Goal: Communication & Community: Answer question/provide support

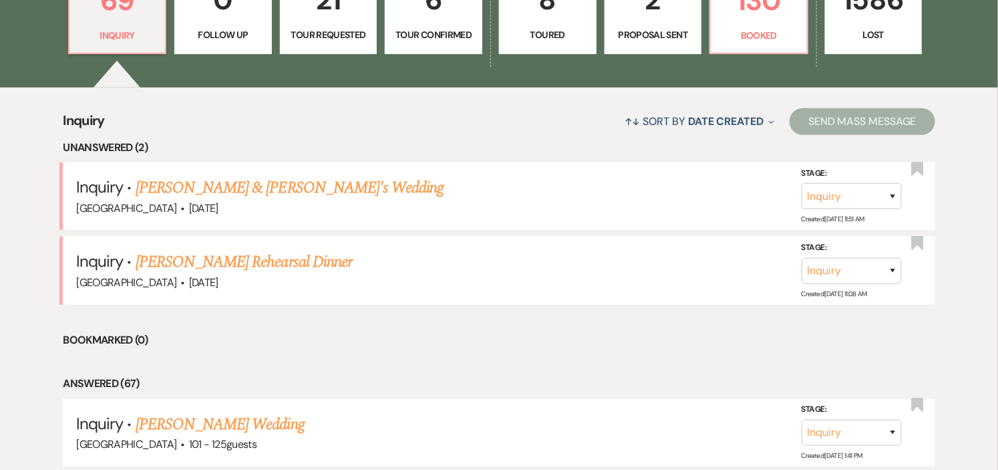
scroll to position [445, 0]
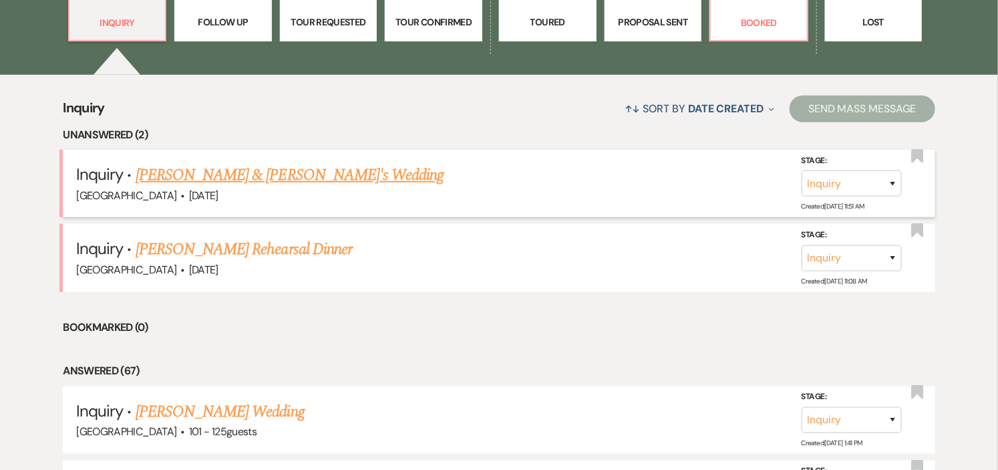
click at [277, 179] on link "[PERSON_NAME] & [PERSON_NAME]'s Wedding" at bounding box center [290, 175] width 309 height 24
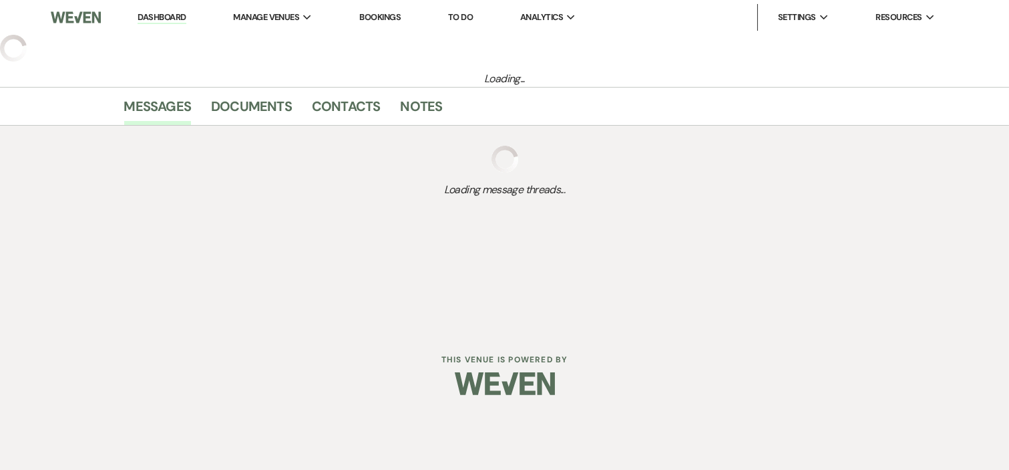
select select "5"
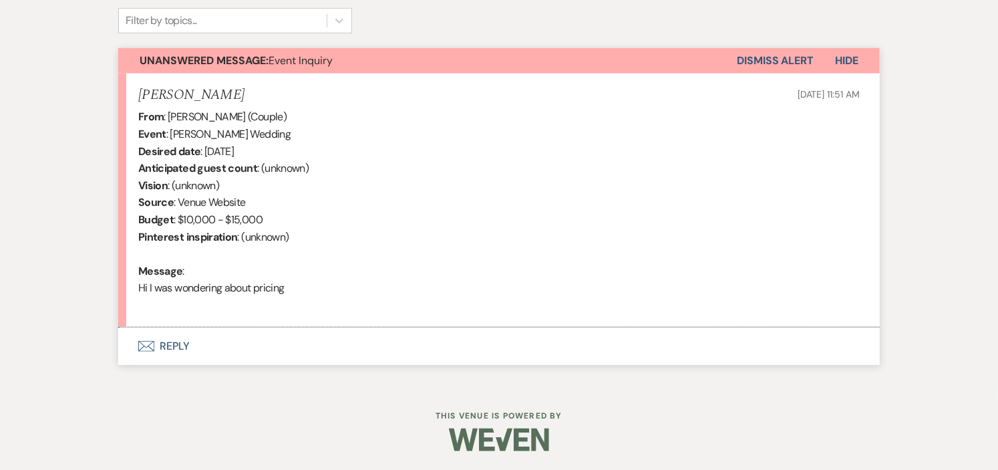
scroll to position [450, 0]
click at [183, 343] on button "Envelope Reply" at bounding box center [498, 344] width 761 height 37
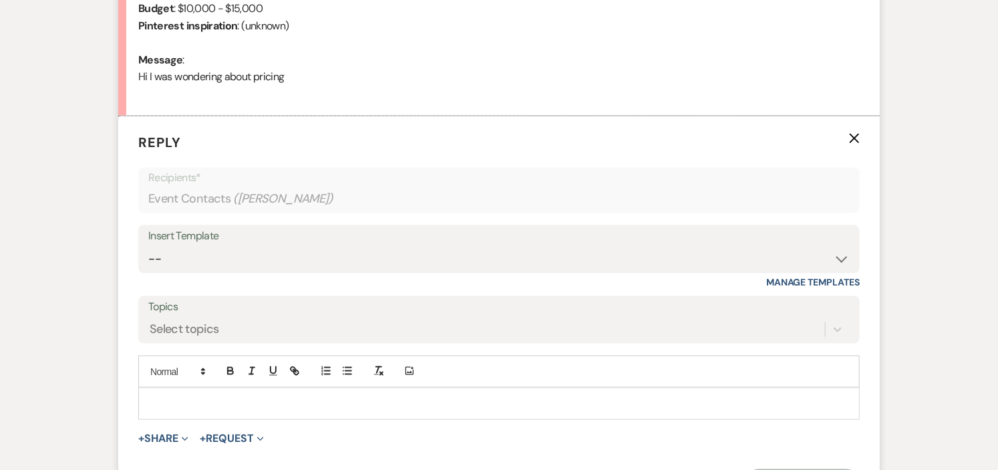
scroll to position [679, 0]
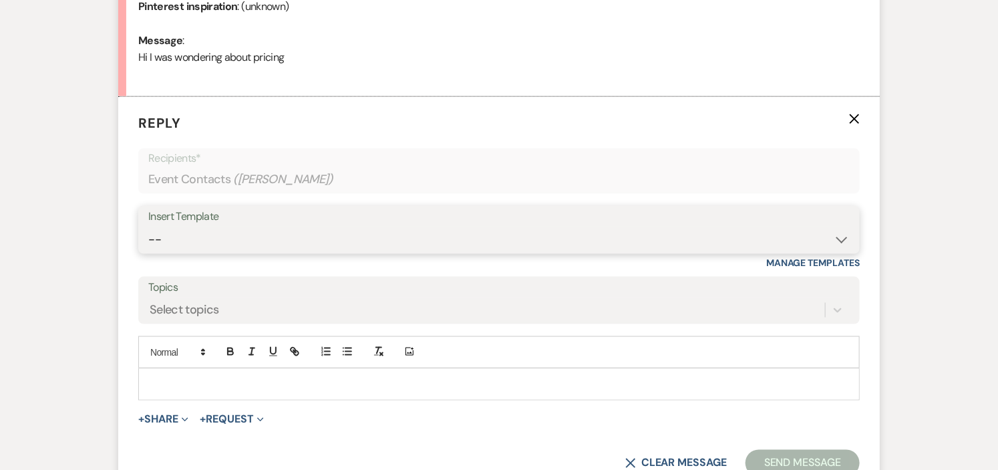
click at [838, 241] on select "-- Weven Planning Portal Introduction (Booked Events) Initial Inquiry Response …" at bounding box center [498, 239] width 701 height 26
select select "600"
click at [148, 226] on select "-- Weven Planning Portal Introduction (Booked Events) Initial Inquiry Response …" at bounding box center [498, 239] width 701 height 26
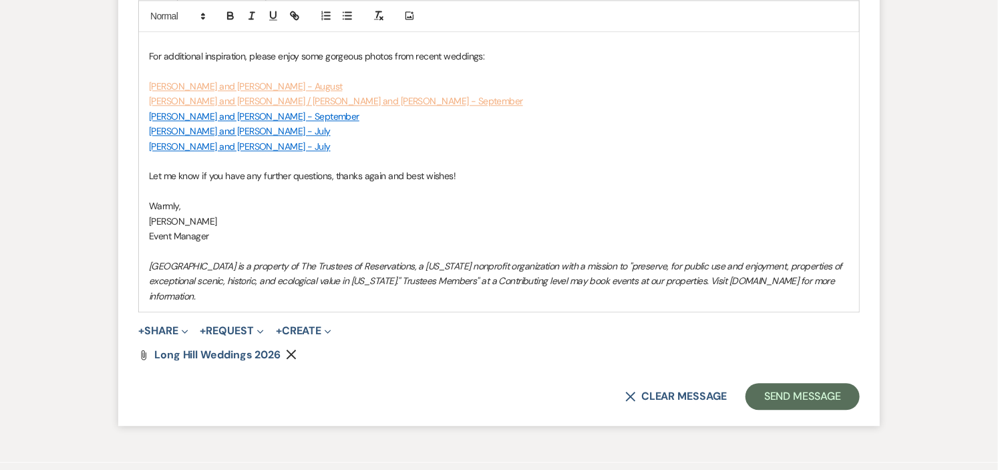
scroll to position [1354, 0]
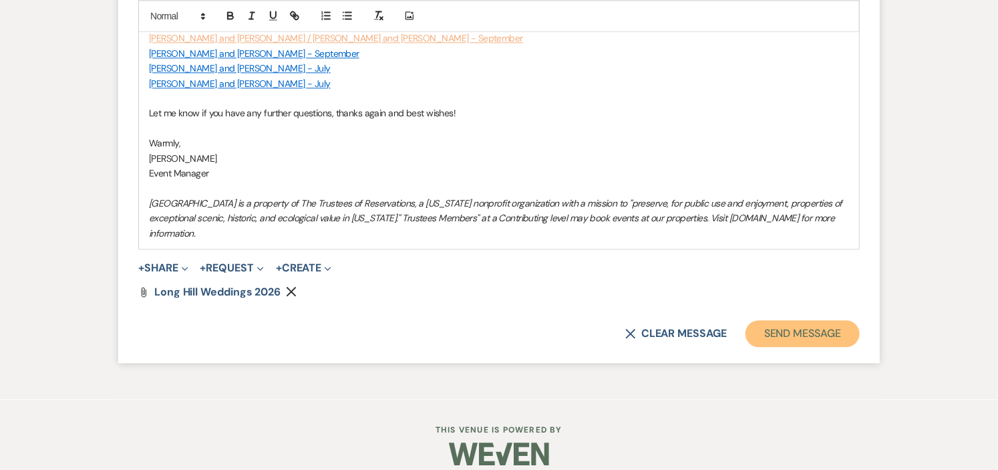
click at [809, 320] on button "Send Message" at bounding box center [802, 333] width 114 height 27
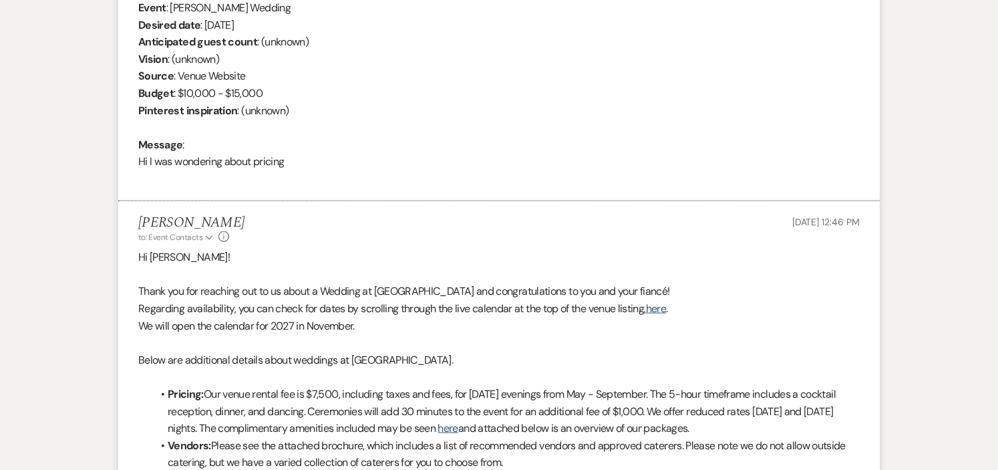
scroll to position [0, 0]
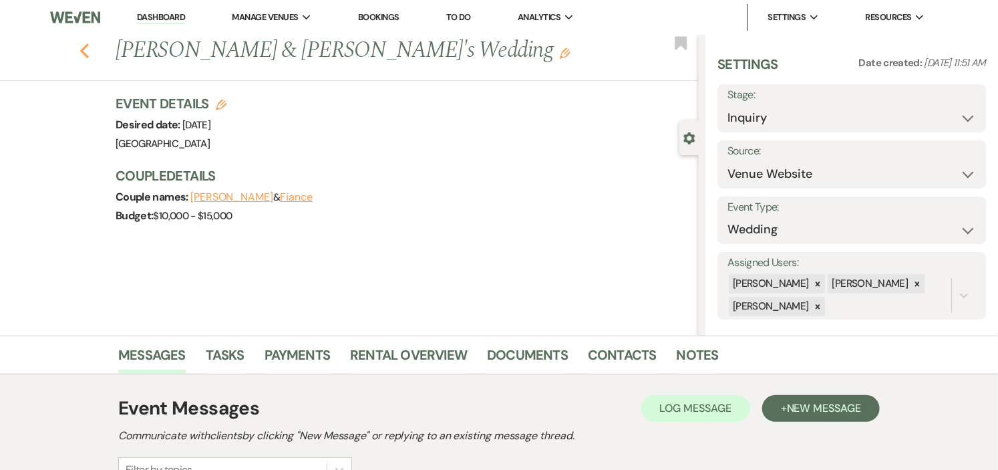
click at [90, 53] on icon "Previous" at bounding box center [84, 51] width 10 height 16
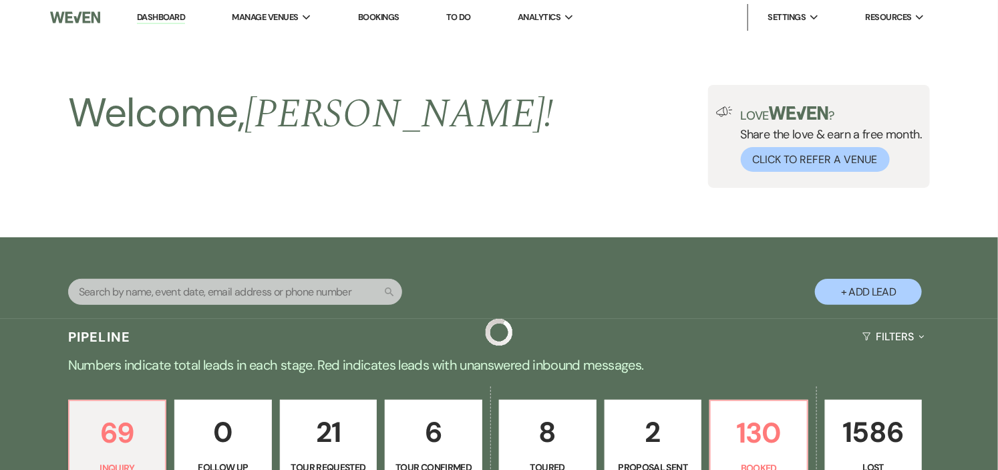
scroll to position [445, 0]
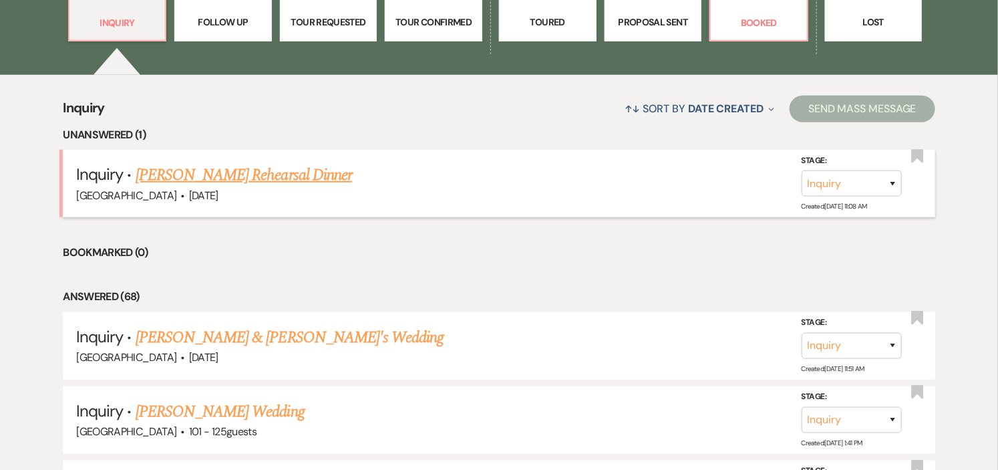
click at [273, 176] on link "[PERSON_NAME] Rehearsal Dinner" at bounding box center [244, 175] width 216 height 24
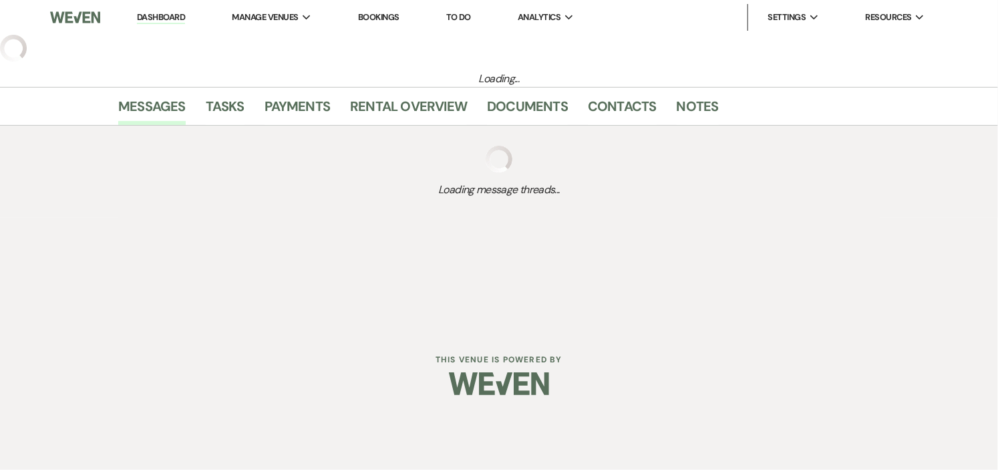
select select "5"
select select "11"
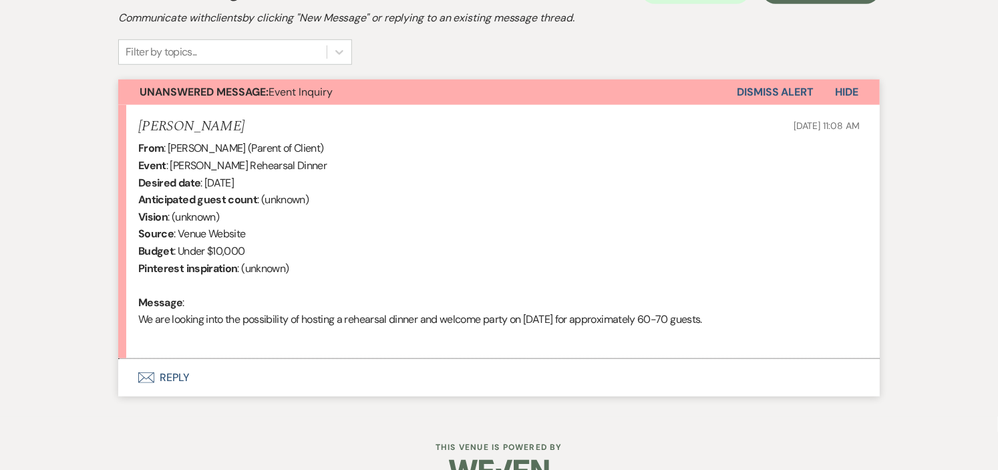
scroll to position [450, 0]
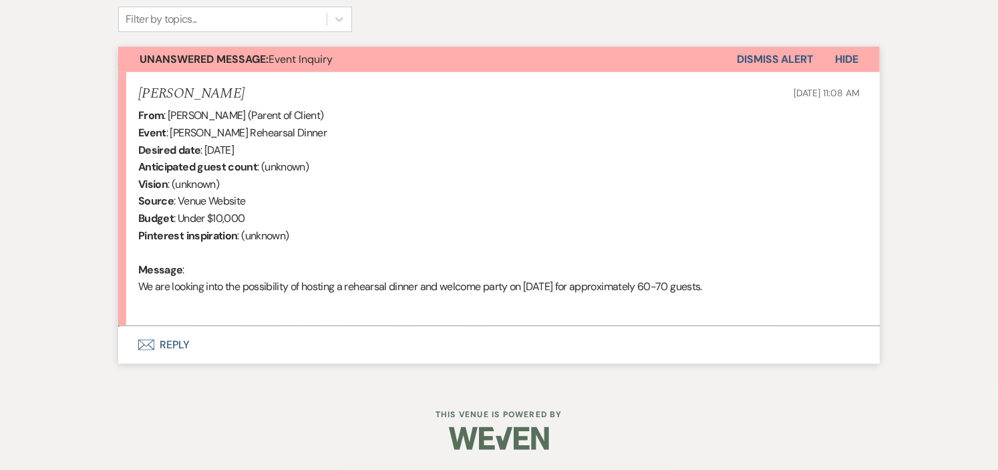
click at [177, 341] on button "Envelope Reply" at bounding box center [498, 344] width 761 height 37
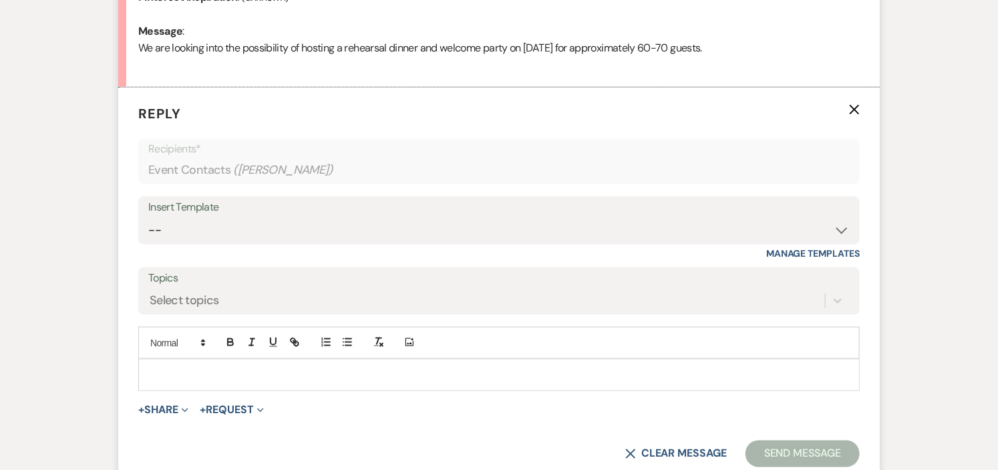
scroll to position [739, 0]
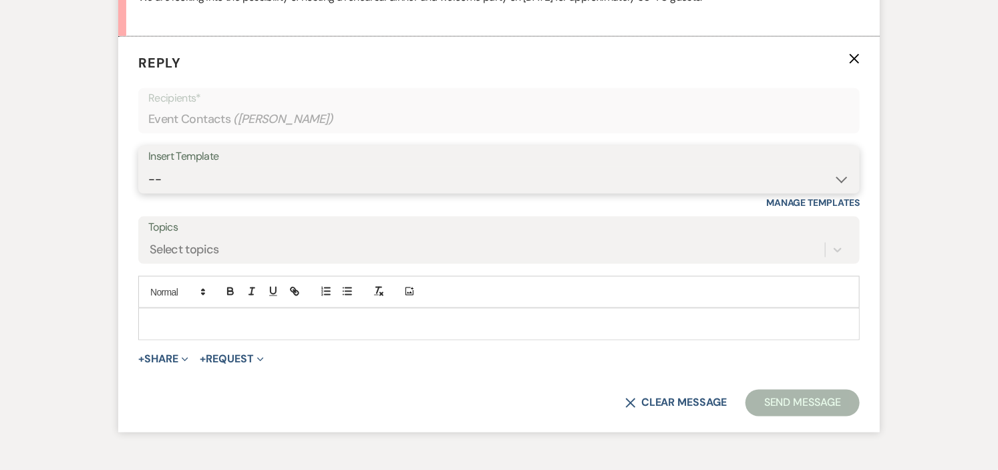
click at [839, 178] on select "-- Weven Planning Portal Introduction (Booked Events) Initial Inquiry Response …" at bounding box center [498, 179] width 701 height 26
select select "4066"
click at [148, 166] on select "-- Weven Planning Portal Introduction (Booked Events) Initial Inquiry Response …" at bounding box center [498, 179] width 701 height 26
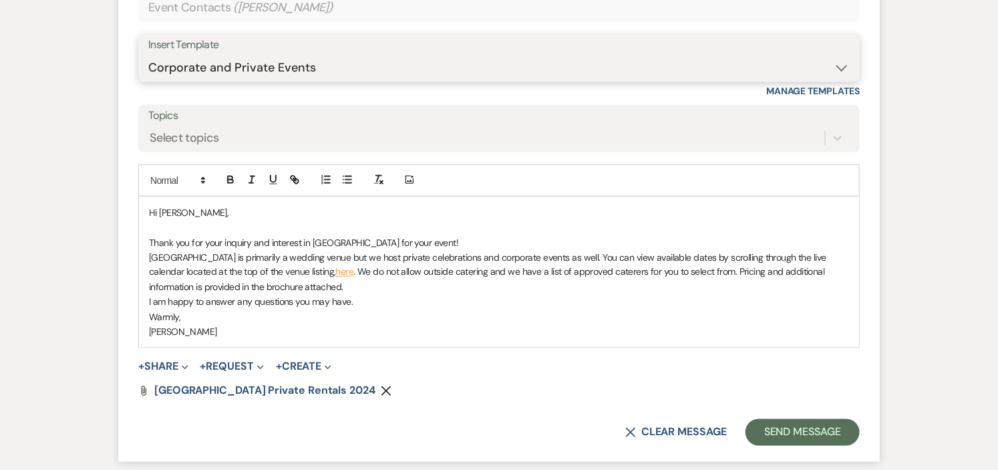
scroll to position [888, 0]
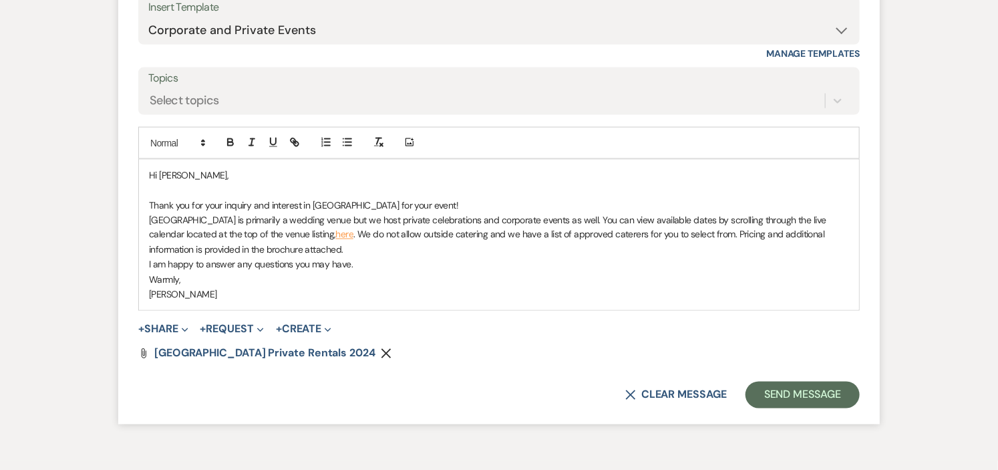
click at [381, 353] on icon "Remove" at bounding box center [386, 353] width 11 height 11
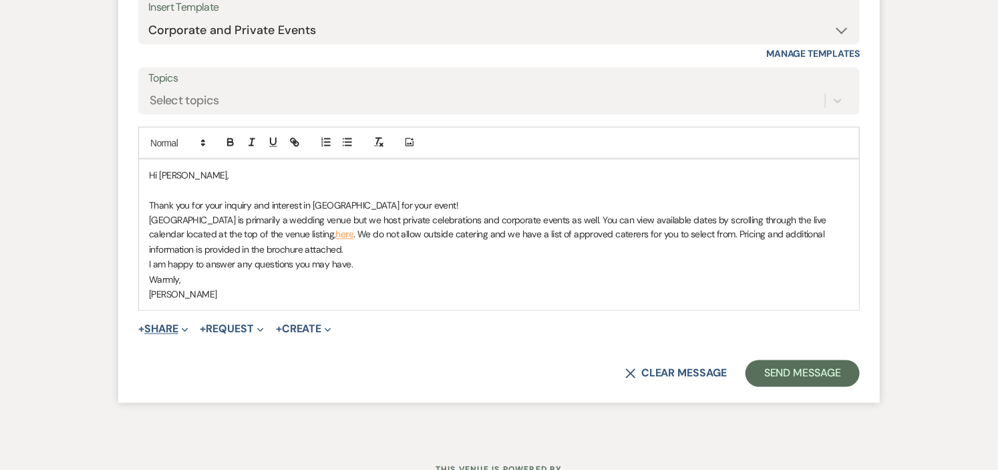
click at [170, 329] on button "+ Share Expand" at bounding box center [163, 329] width 50 height 11
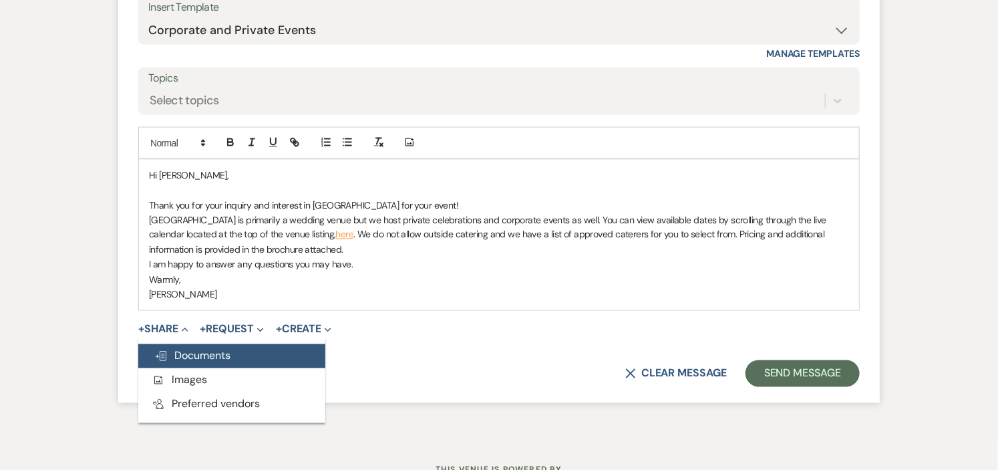
click at [177, 356] on span "Doc Upload Documents" at bounding box center [192, 356] width 76 height 14
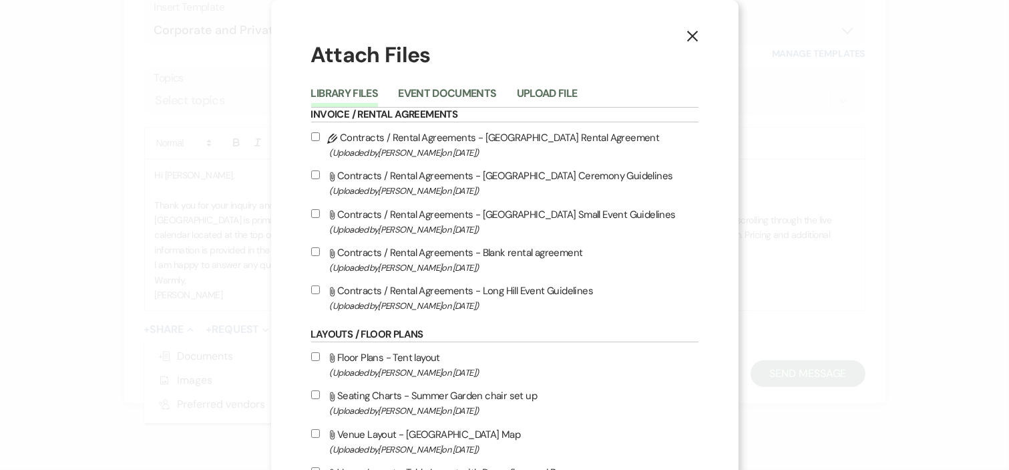
click at [524, 91] on button "Upload File" at bounding box center [547, 97] width 61 height 19
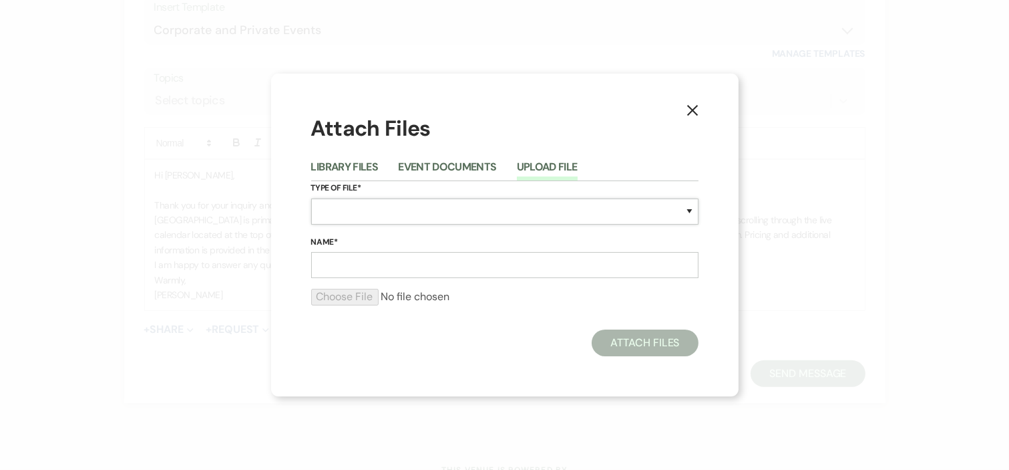
click at [433, 209] on select "Special Event Insurance Vendor Certificate of Insurance Contracts / Rental Agre…" at bounding box center [504, 211] width 387 height 26
select select "43"
click at [311, 198] on select "Special Event Insurance Vendor Certificate of Insurance Contracts / Rental Agre…" at bounding box center [504, 211] width 387 height 26
click at [423, 265] on input "Name*" at bounding box center [504, 265] width 387 height 26
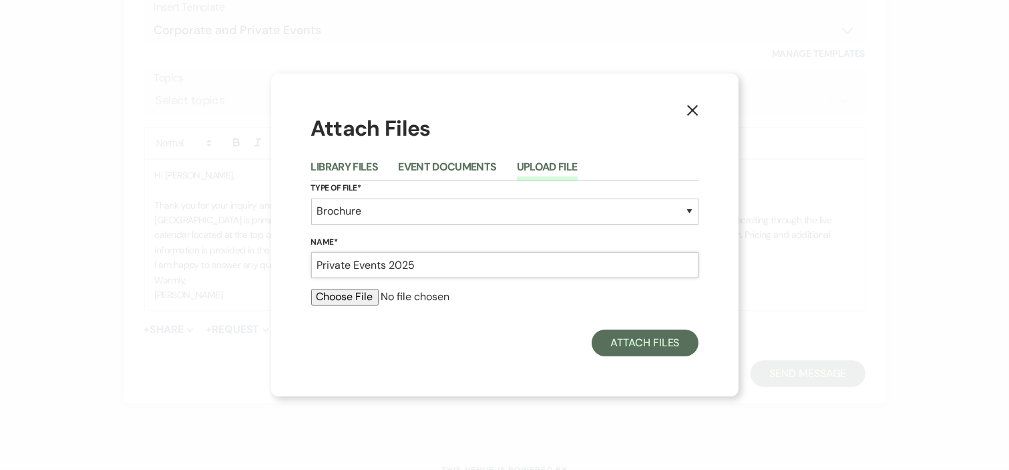
type input "Private Events 2025"
click at [350, 297] on input "file" at bounding box center [504, 297] width 387 height 16
type input "C:\fakepath\Long Hill Private Rentals 2025.pdf"
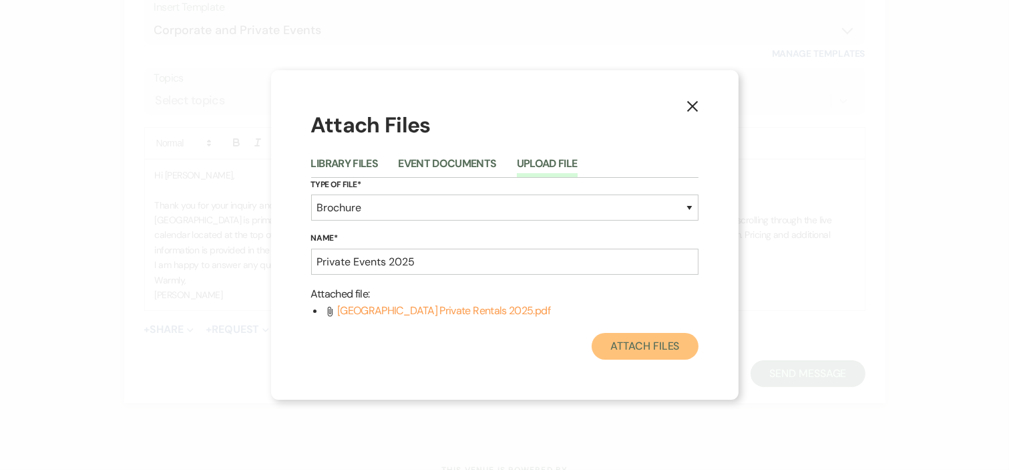
click at [658, 346] on button "Attach Files" at bounding box center [645, 346] width 106 height 27
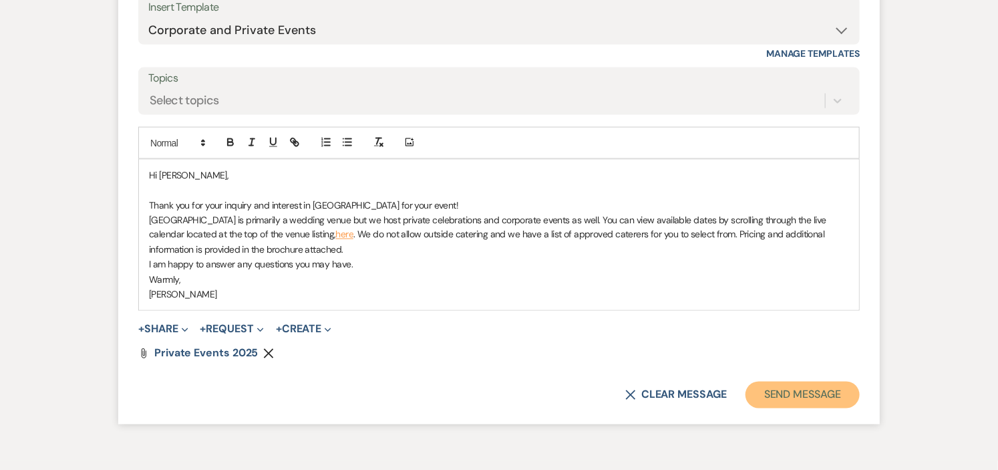
click at [767, 395] on button "Send Message" at bounding box center [802, 394] width 114 height 27
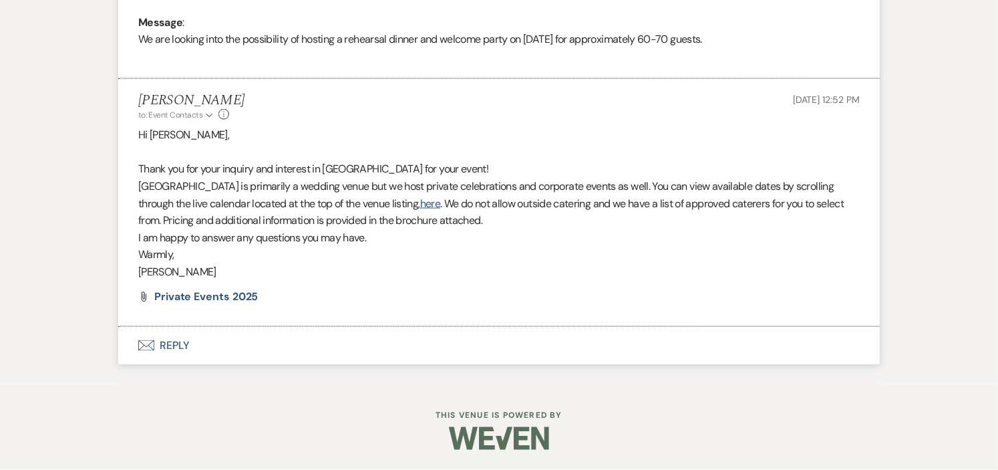
scroll to position [0, 0]
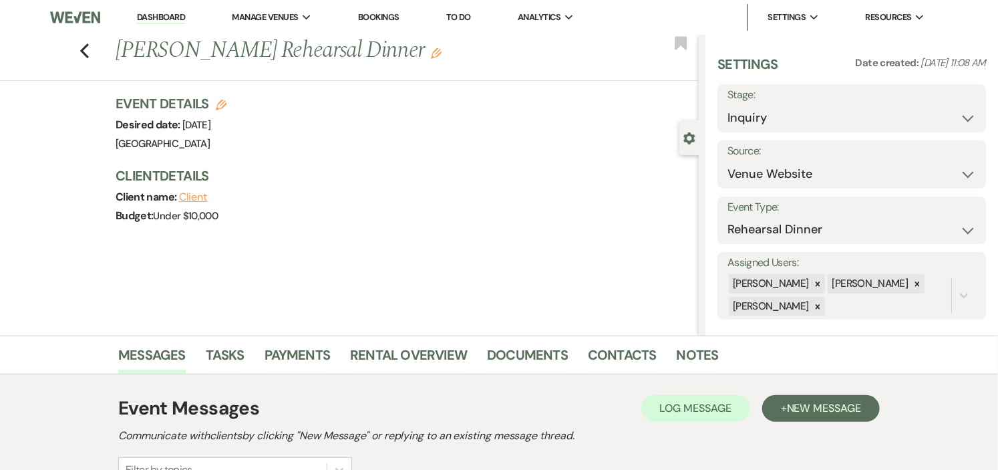
drag, startPoint x: 156, startPoint y: 13, endPoint x: 184, endPoint y: 17, distance: 29.0
click at [156, 13] on link "Dashboard" at bounding box center [161, 17] width 48 height 13
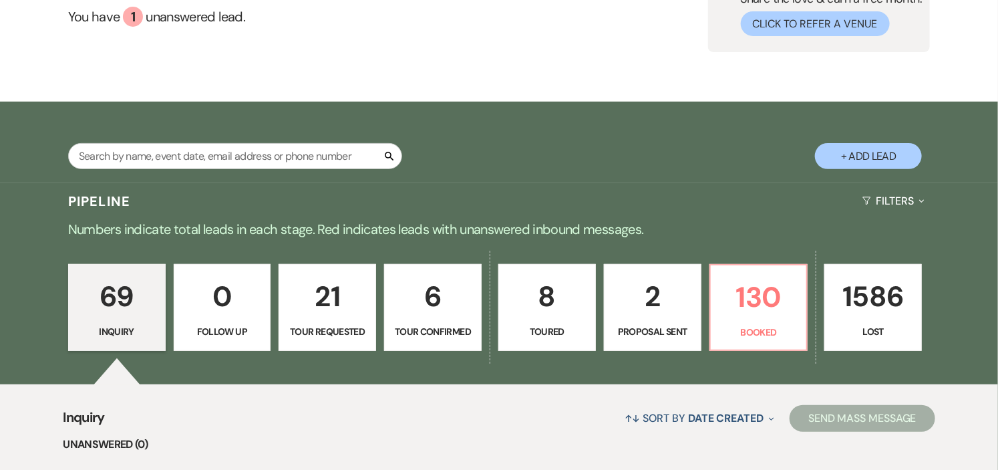
scroll to position [148, 0]
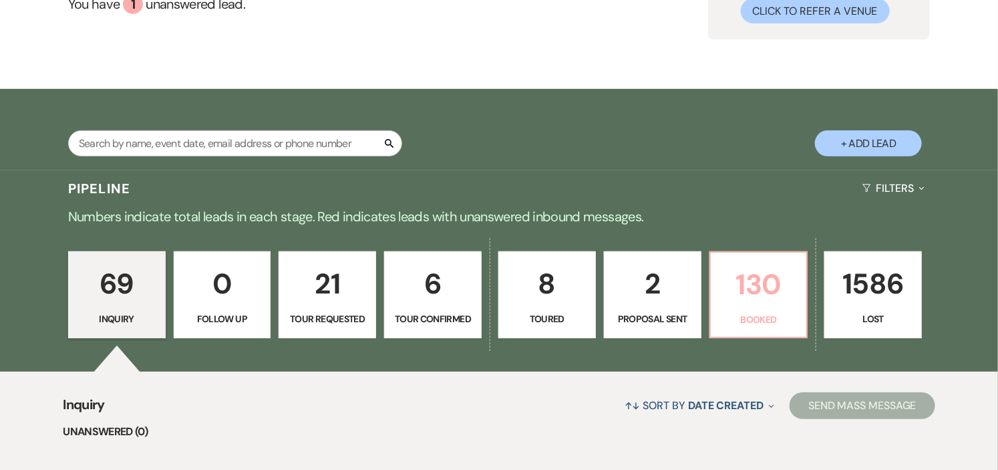
click at [742, 287] on p "130" at bounding box center [759, 284] width 80 height 45
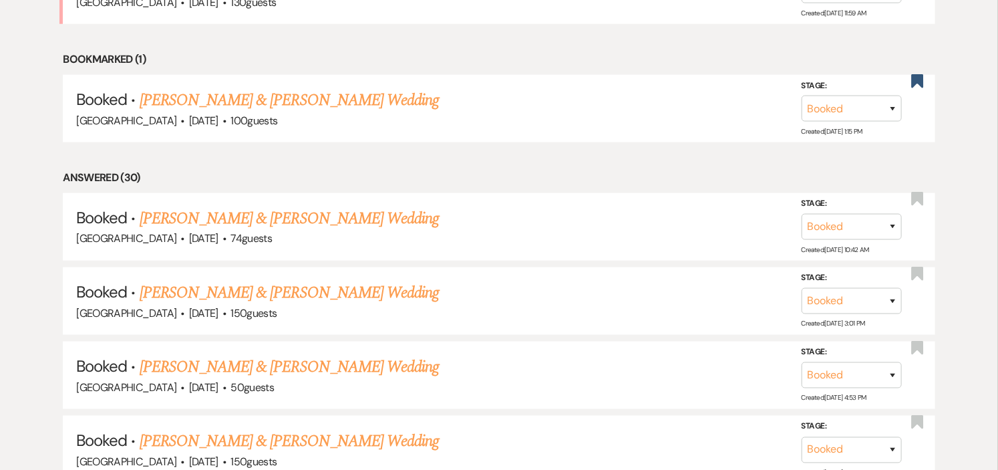
scroll to position [659, 0]
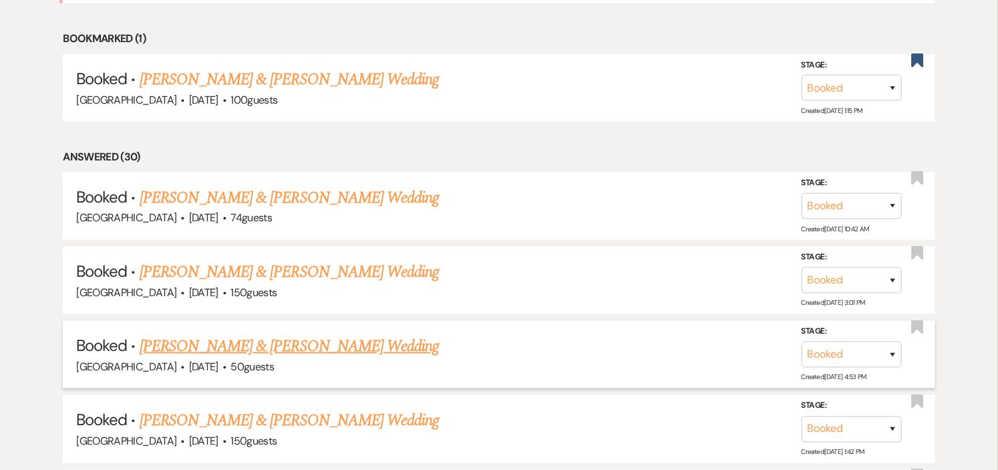
click at [317, 344] on link "[PERSON_NAME] & [PERSON_NAME] Wedding" at bounding box center [289, 346] width 299 height 24
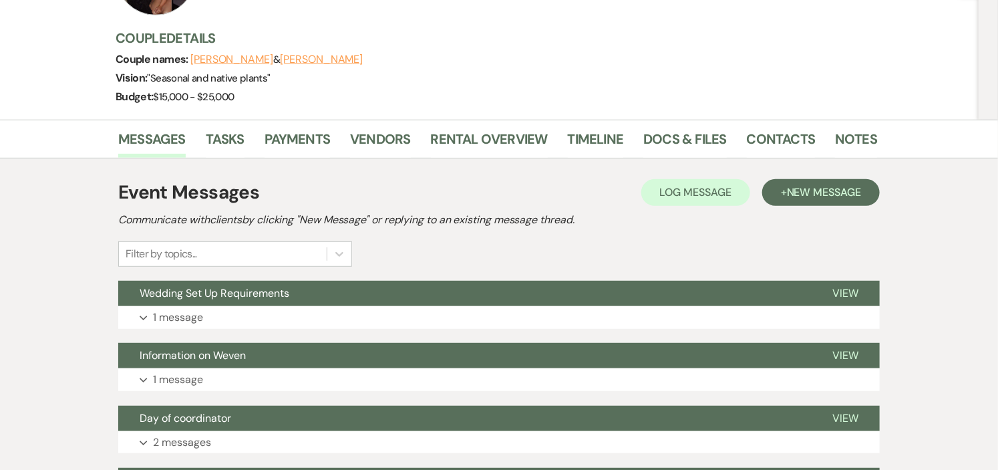
scroll to position [297, 0]
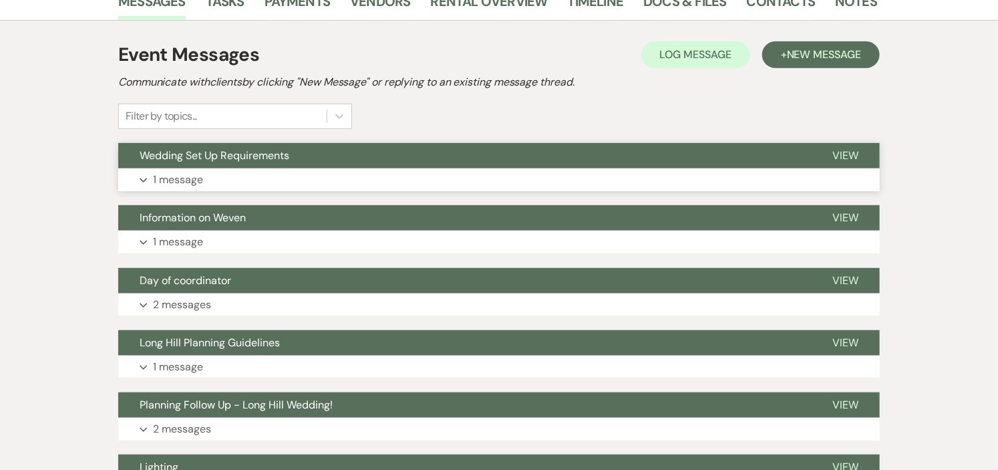
click at [472, 159] on button "Wedding Set Up Requirements" at bounding box center [464, 155] width 693 height 25
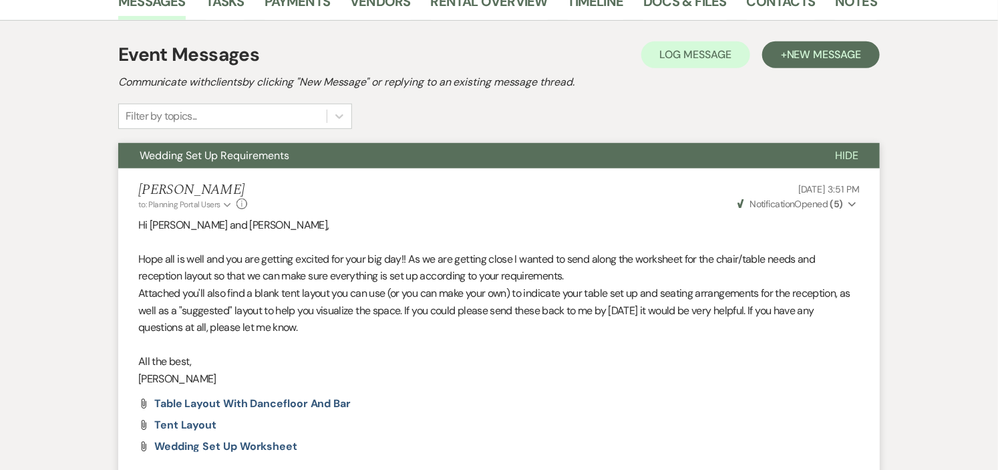
scroll to position [222, 0]
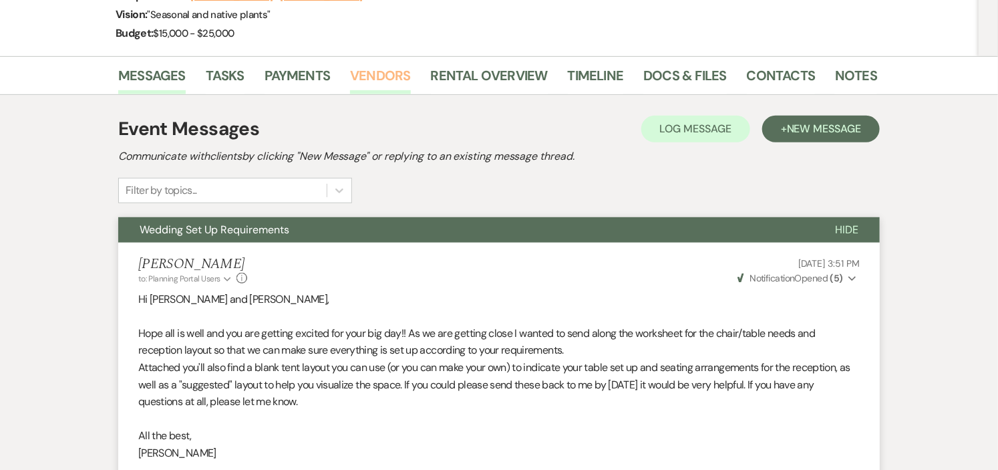
click at [365, 75] on link "Vendors" at bounding box center [380, 79] width 60 height 29
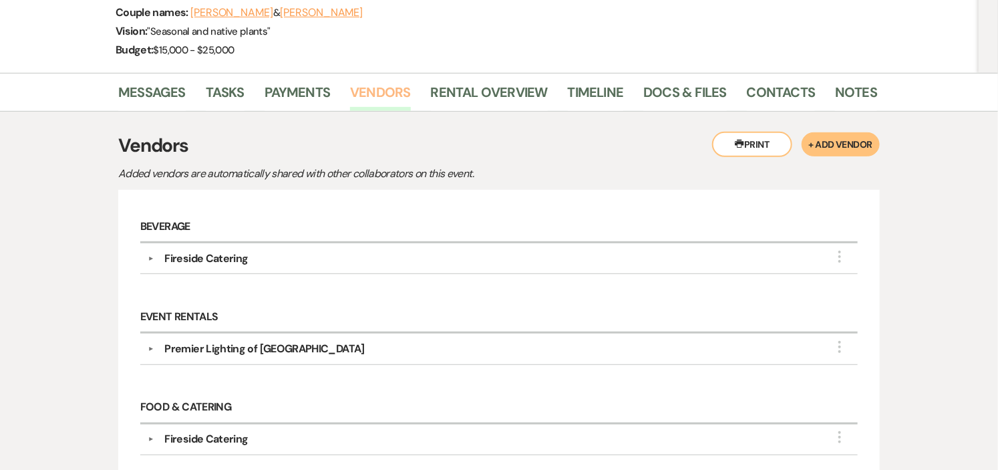
scroll to position [65, 0]
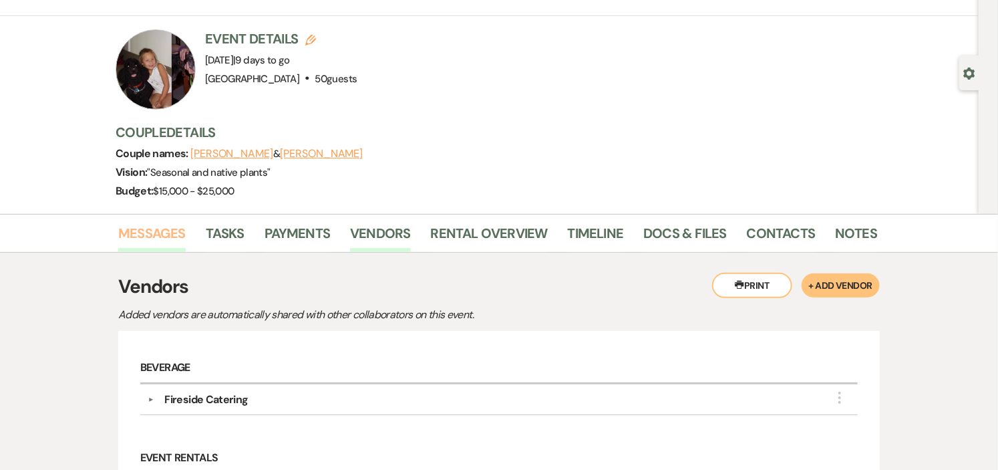
click at [150, 230] on link "Messages" at bounding box center [151, 236] width 67 height 29
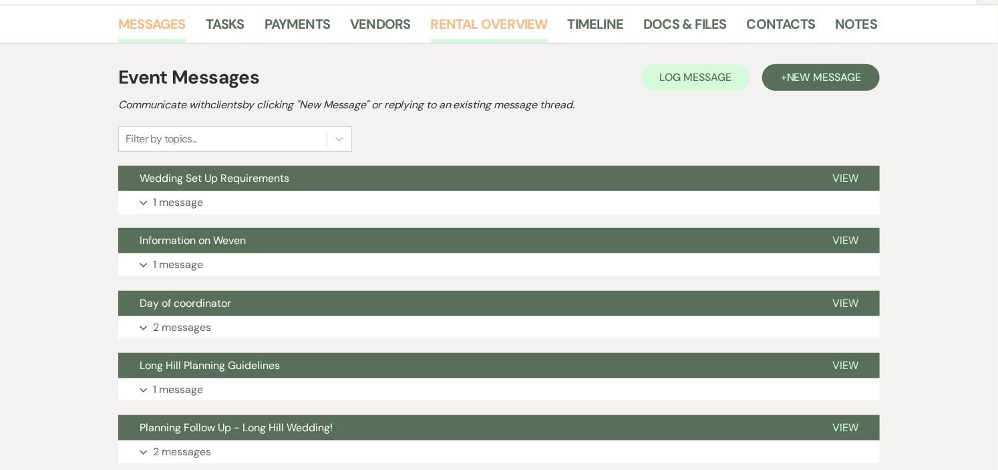
scroll to position [288, 0]
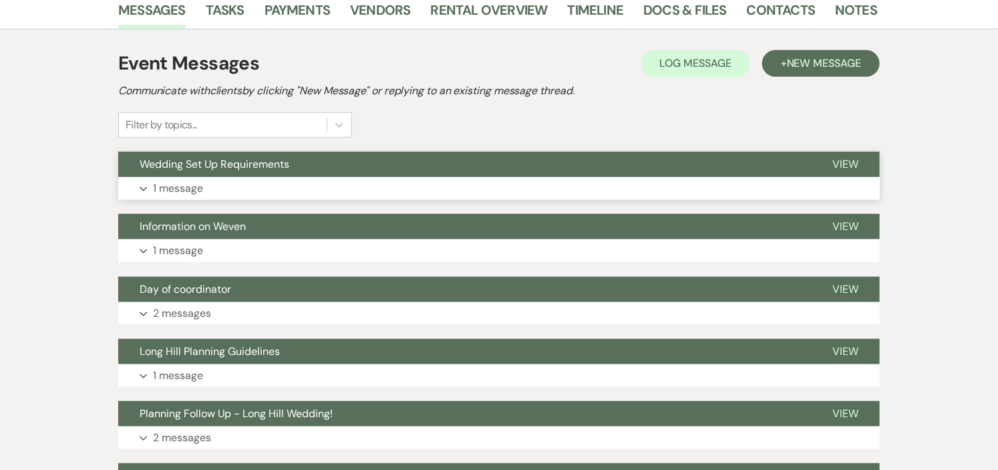
click at [492, 176] on button "Wedding Set Up Requirements" at bounding box center [464, 164] width 693 height 25
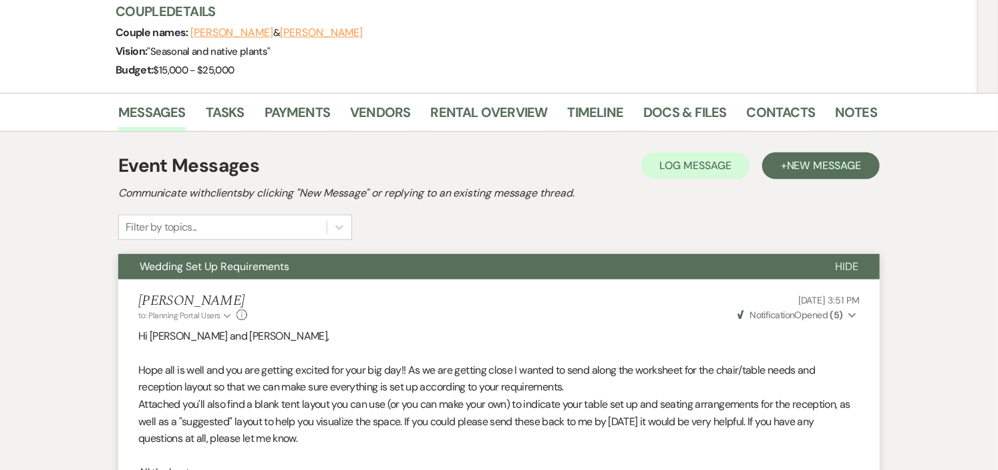
scroll to position [65, 0]
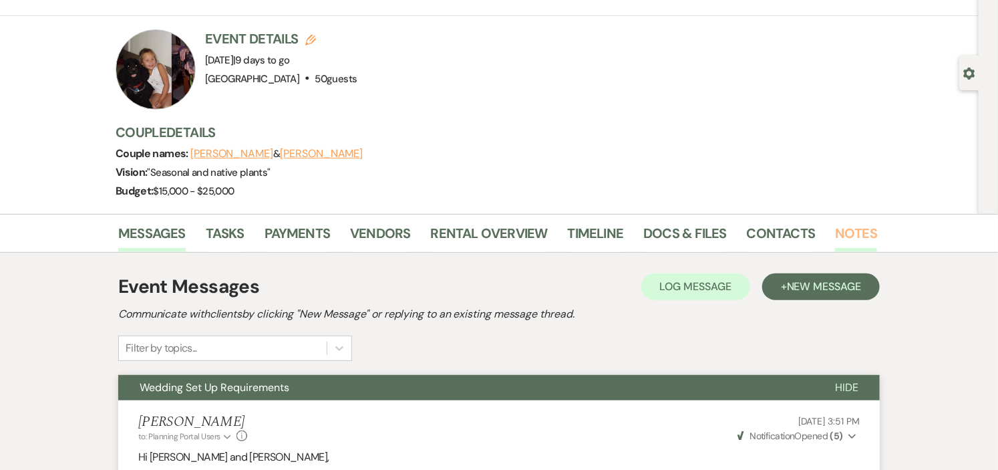
click at [840, 230] on link "Notes" at bounding box center [856, 236] width 42 height 29
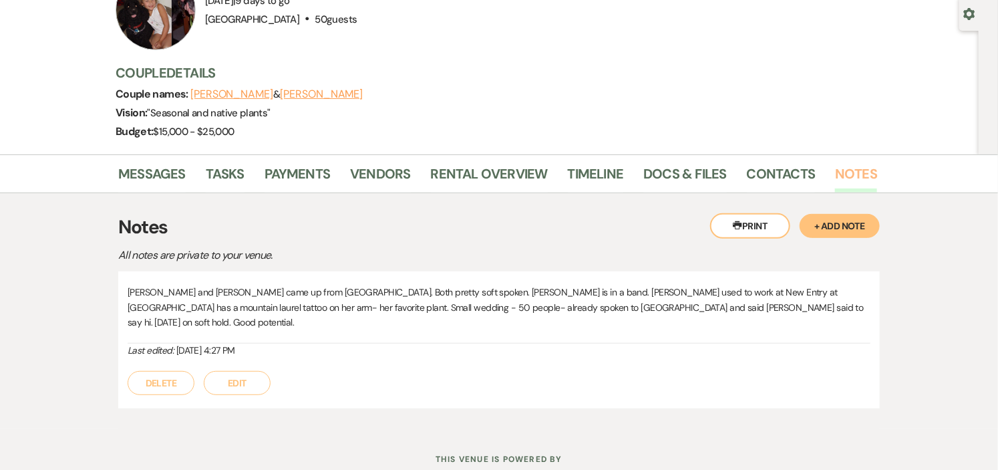
scroll to position [154, 0]
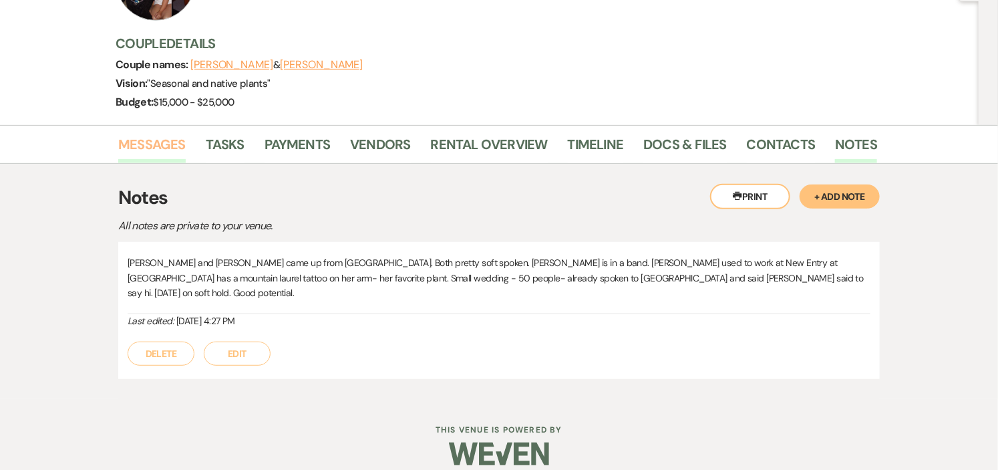
click at [166, 144] on link "Messages" at bounding box center [151, 148] width 67 height 29
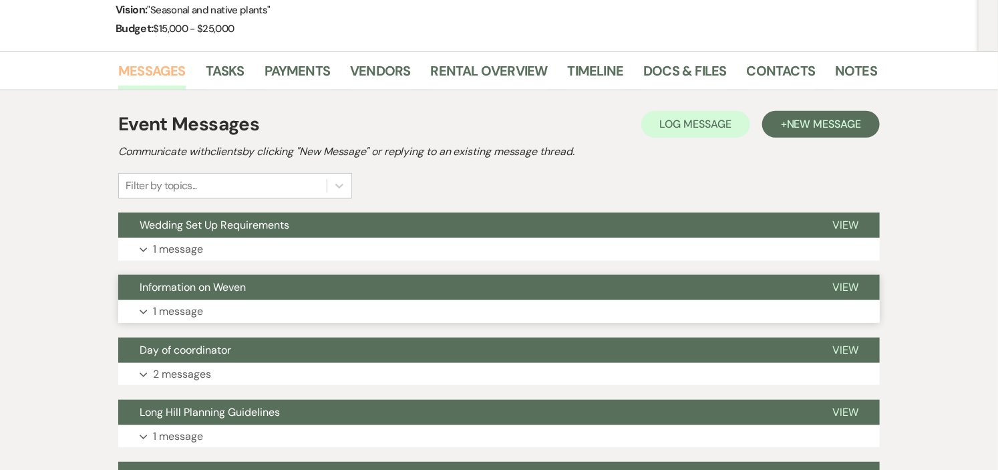
scroll to position [228, 0]
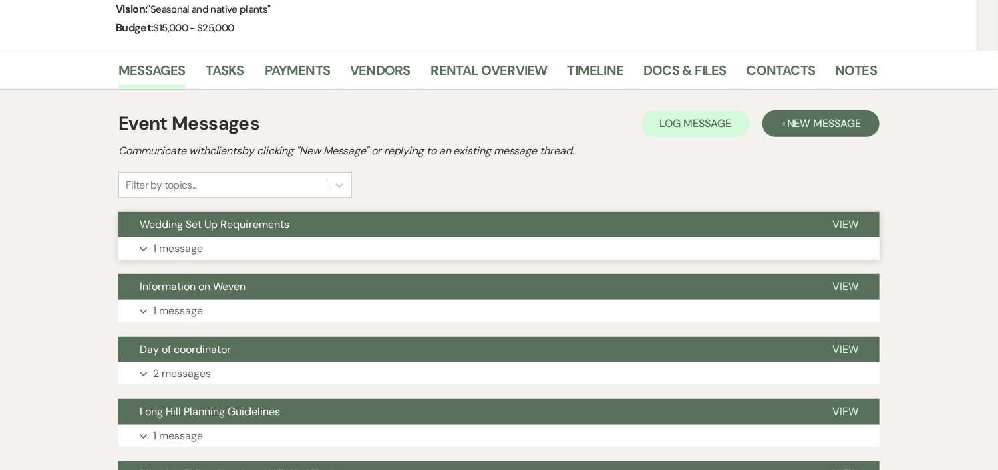
click at [412, 239] on button "Expand 1 message" at bounding box center [498, 248] width 761 height 23
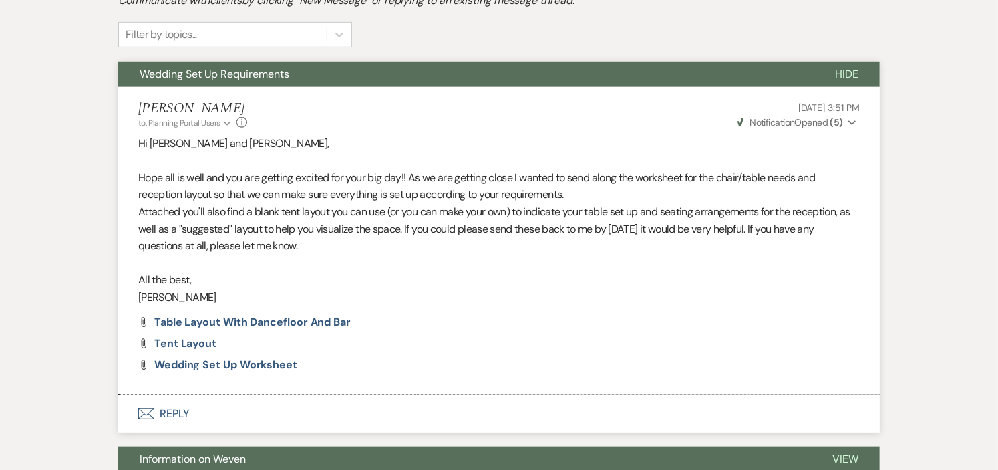
scroll to position [450, 0]
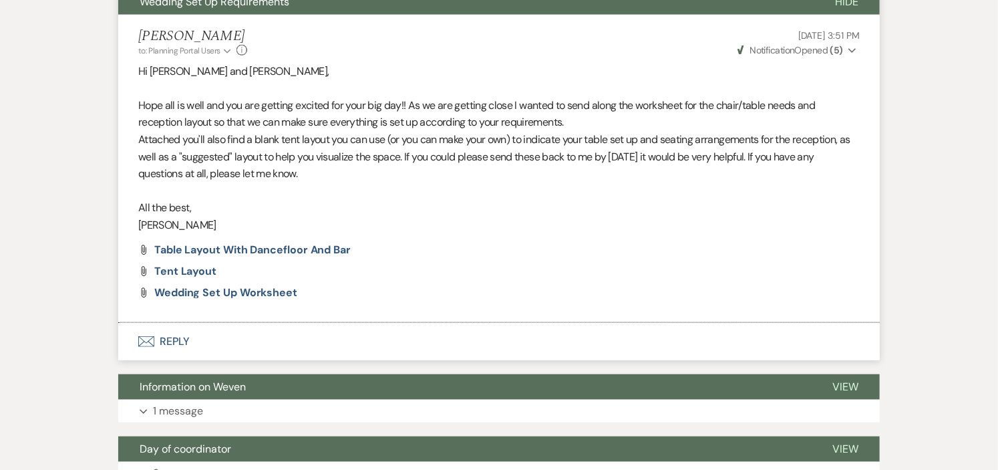
click at [164, 337] on button "Envelope Reply" at bounding box center [498, 341] width 761 height 37
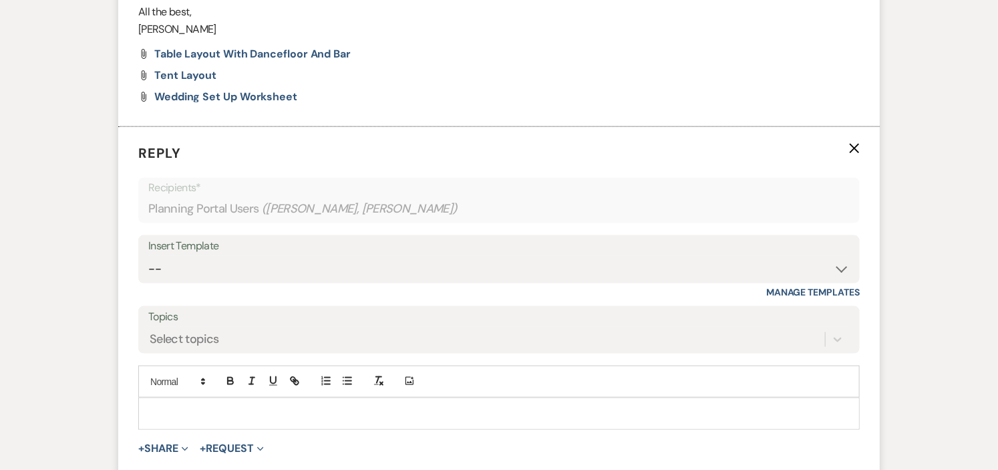
scroll to position [736, 0]
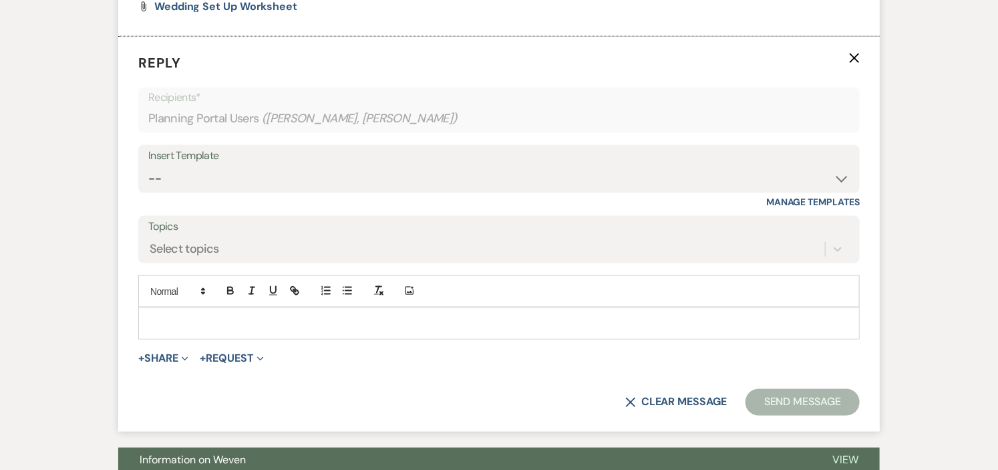
click at [314, 329] on p at bounding box center [499, 323] width 700 height 15
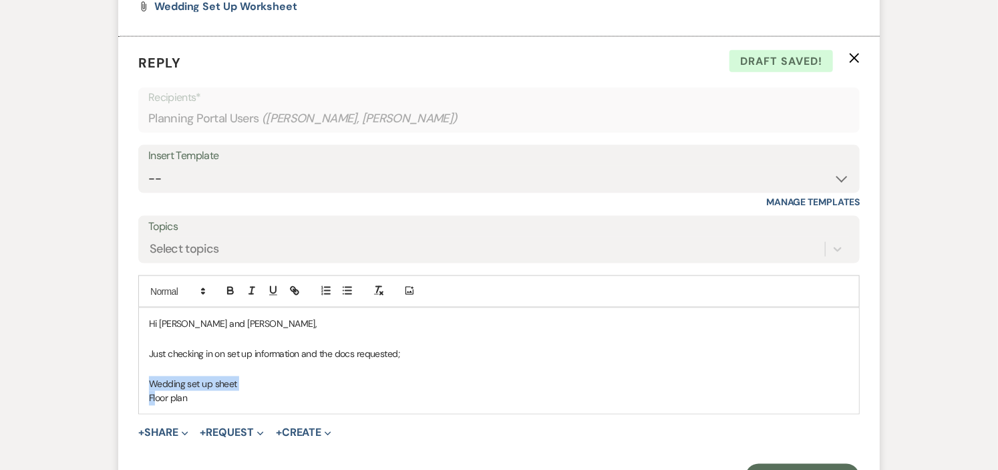
drag, startPoint x: 146, startPoint y: 381, endPoint x: 156, endPoint y: 394, distance: 17.1
click at [156, 394] on div "Hi [PERSON_NAME] and [PERSON_NAME], Just checking in on set up information and …" at bounding box center [499, 361] width 720 height 106
click at [345, 291] on line "button" at bounding box center [348, 291] width 6 height 0
click at [305, 395] on li "Floor plan" at bounding box center [505, 398] width 687 height 15
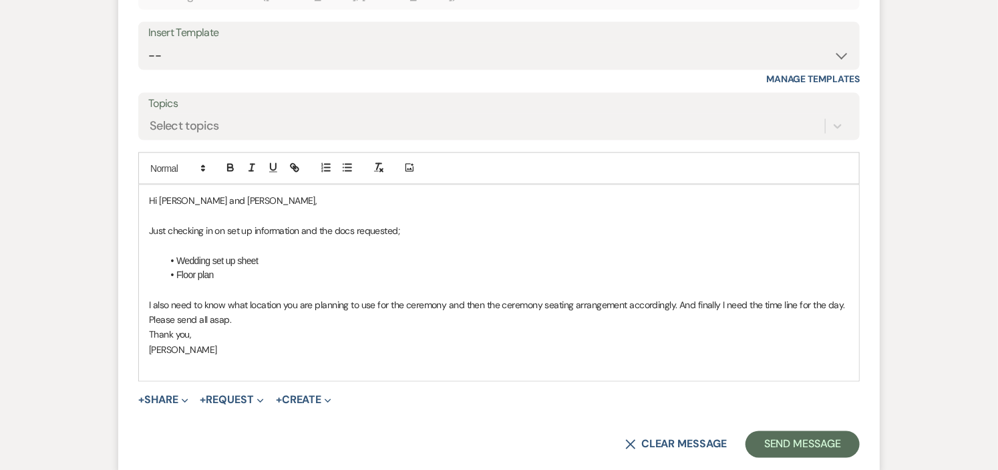
scroll to position [894, 0]
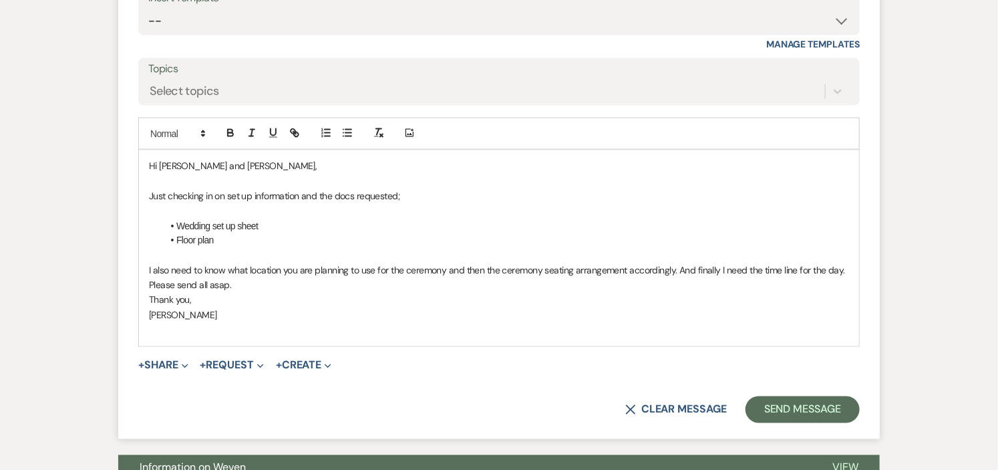
click at [445, 266] on p "I also need to know what location you are planning to use for the ceremony and …" at bounding box center [499, 270] width 700 height 15
click at [675, 269] on p "I also need to know what location you are planning to use for the ceremony. and…" at bounding box center [499, 270] width 700 height 15
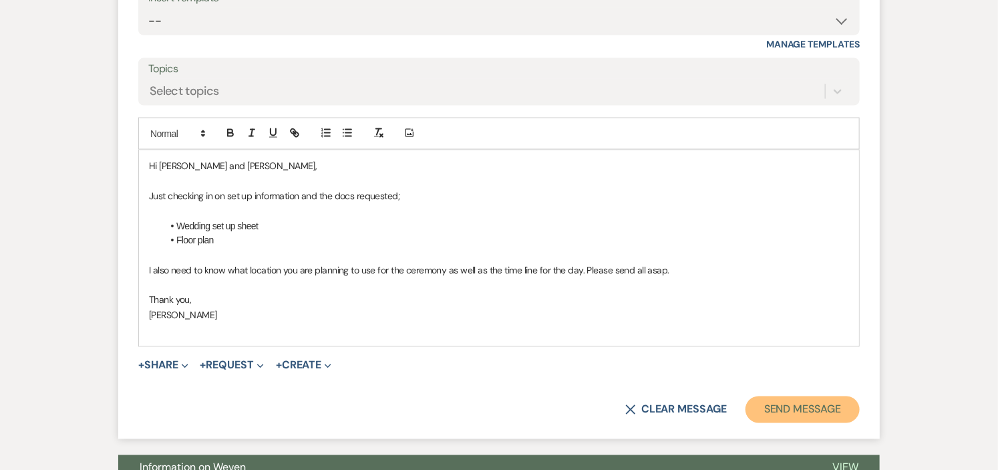
click at [796, 406] on button "Send Message" at bounding box center [802, 409] width 114 height 27
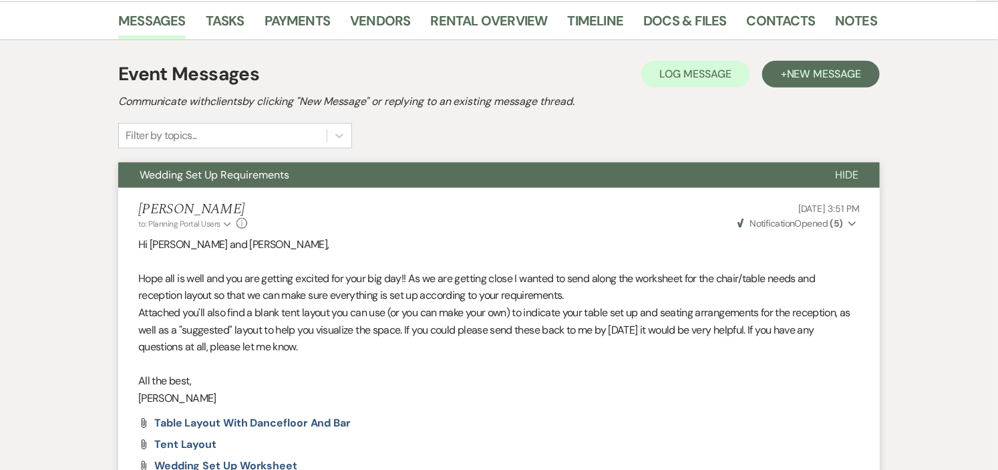
scroll to position [0, 0]
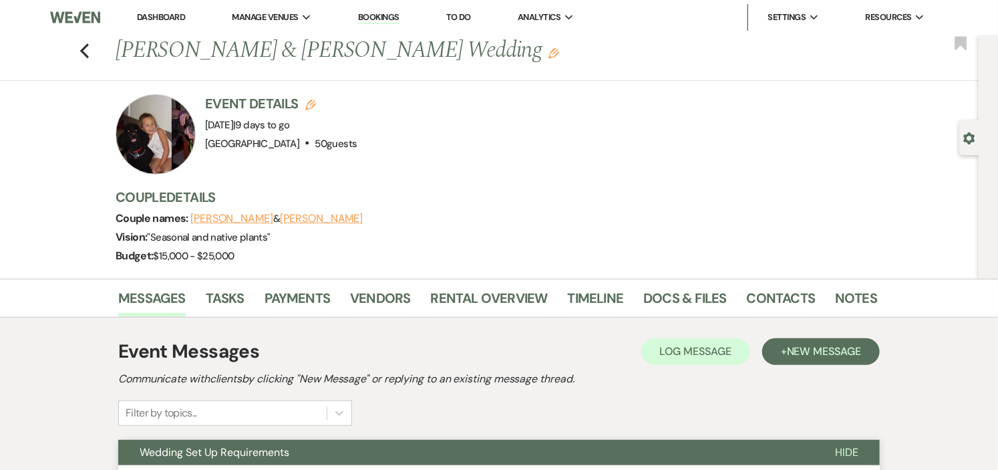
click at [159, 12] on link "Dashboard" at bounding box center [161, 16] width 48 height 11
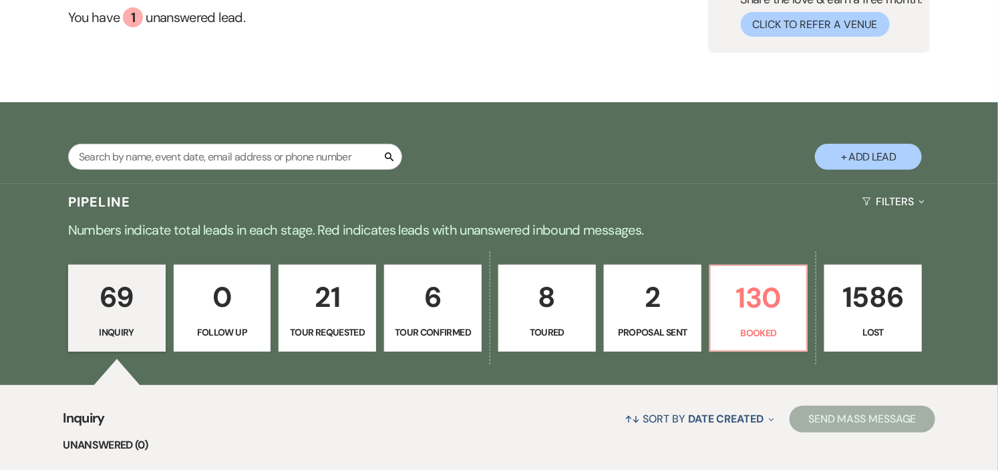
scroll to position [222, 0]
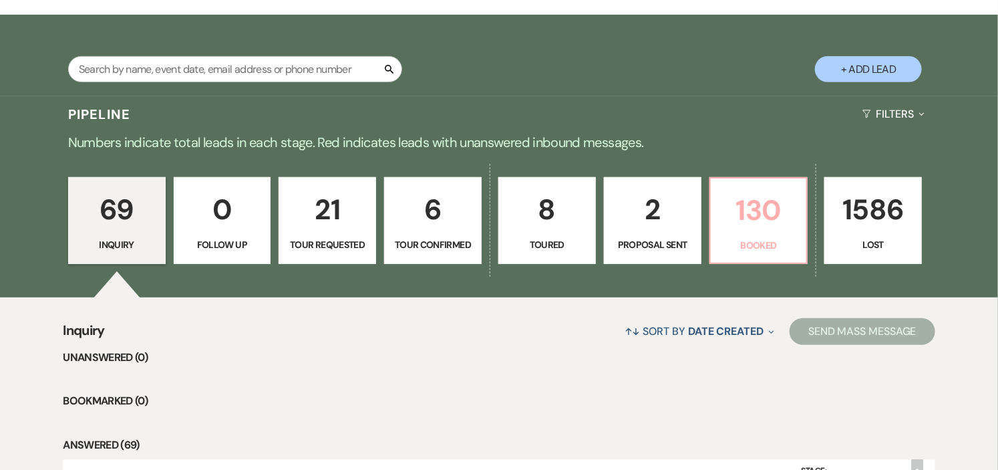
click at [778, 243] on p "Booked" at bounding box center [759, 245] width 80 height 15
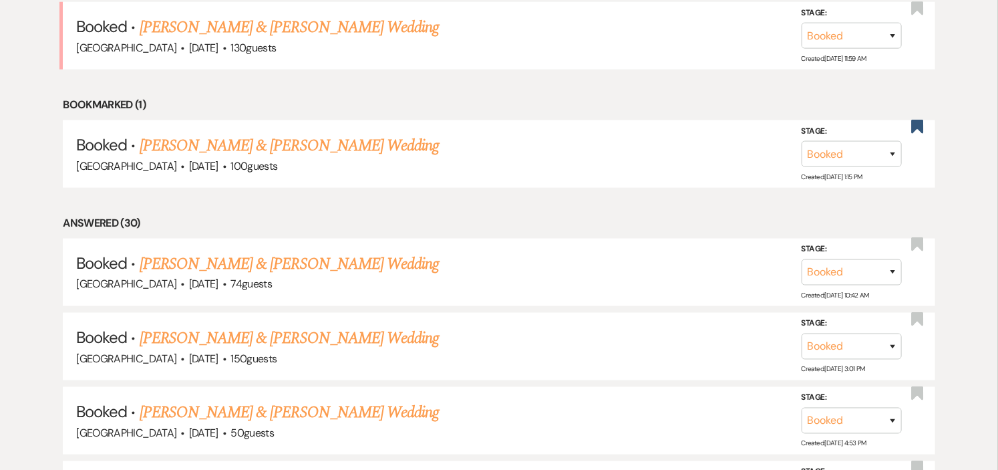
scroll to position [668, 0]
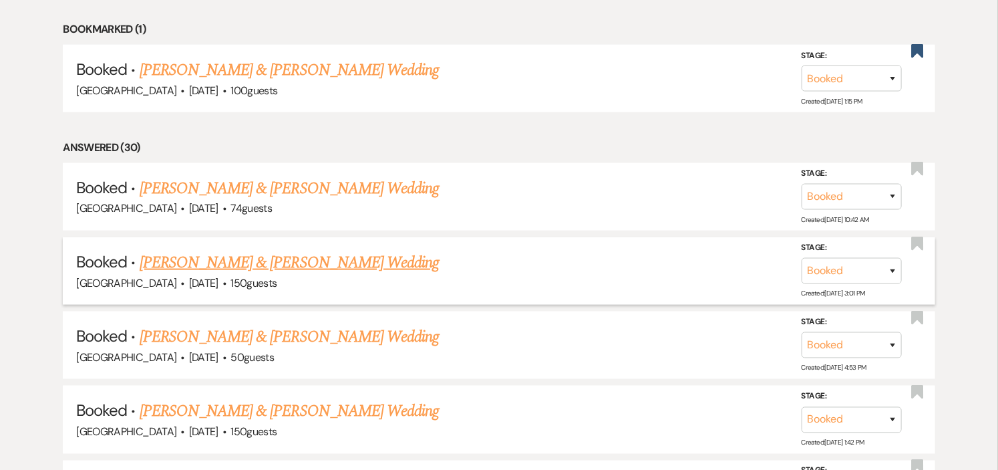
click at [377, 256] on link "[PERSON_NAME] & [PERSON_NAME] Wedding" at bounding box center [289, 262] width 299 height 24
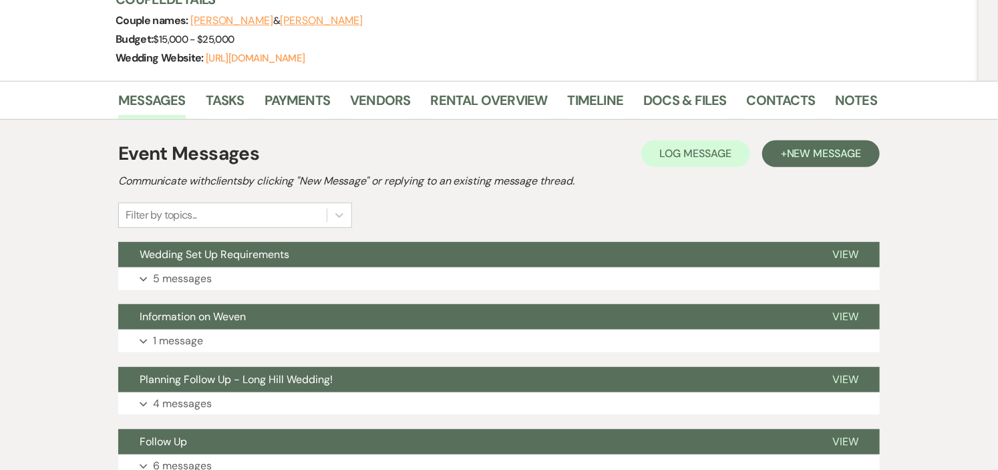
scroll to position [222, 0]
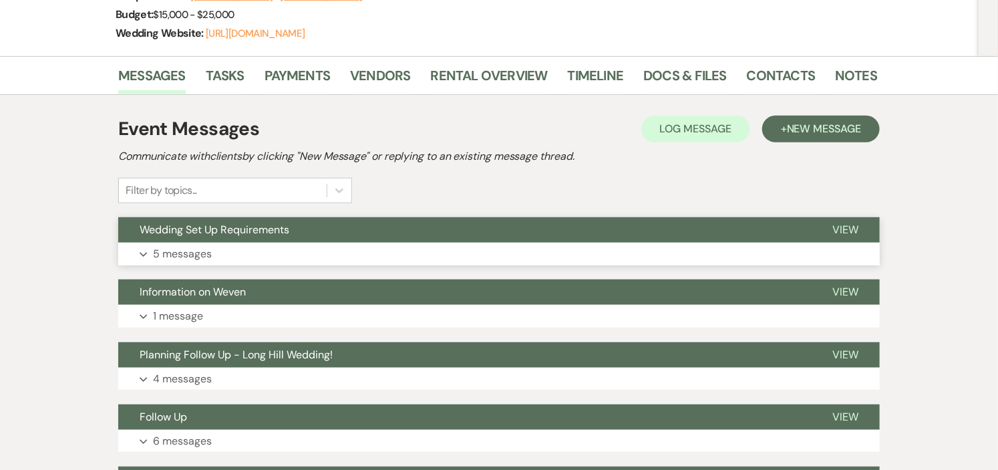
click at [379, 235] on button "Wedding Set Up Requirements" at bounding box center [464, 229] width 693 height 25
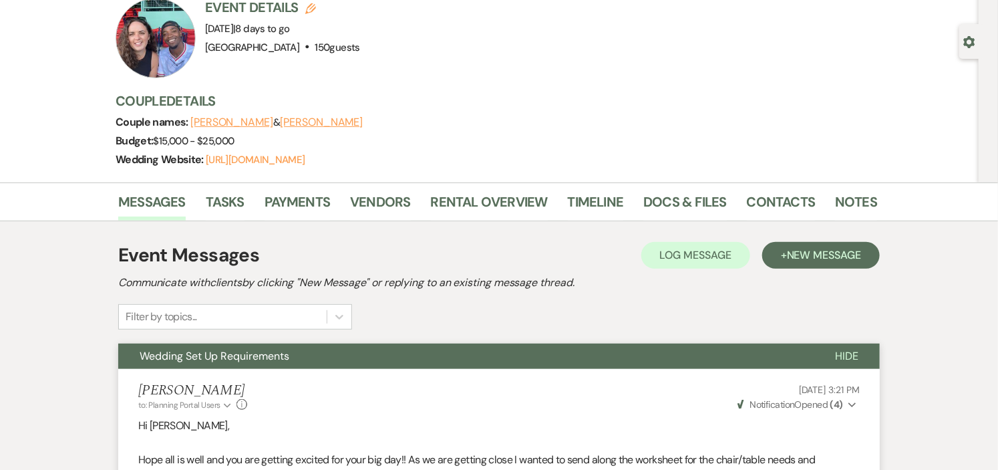
scroll to position [0, 0]
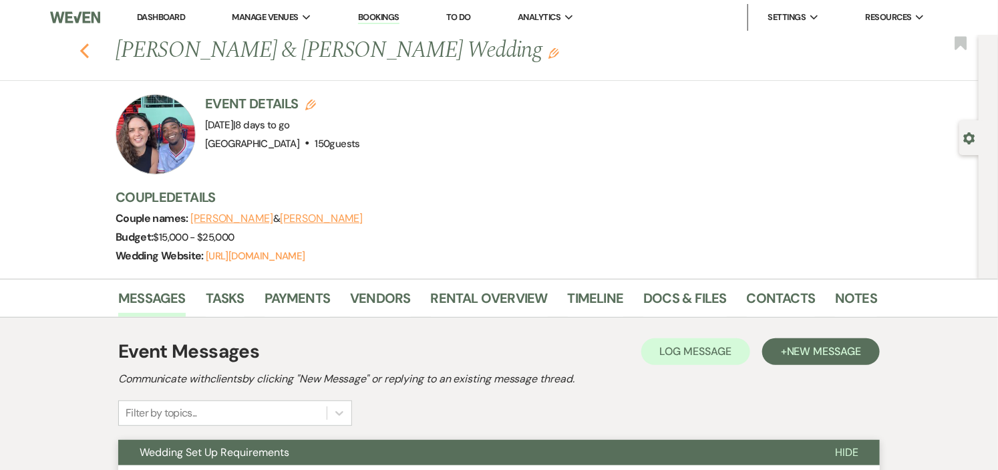
click at [85, 49] on icon "Previous" at bounding box center [84, 51] width 10 height 16
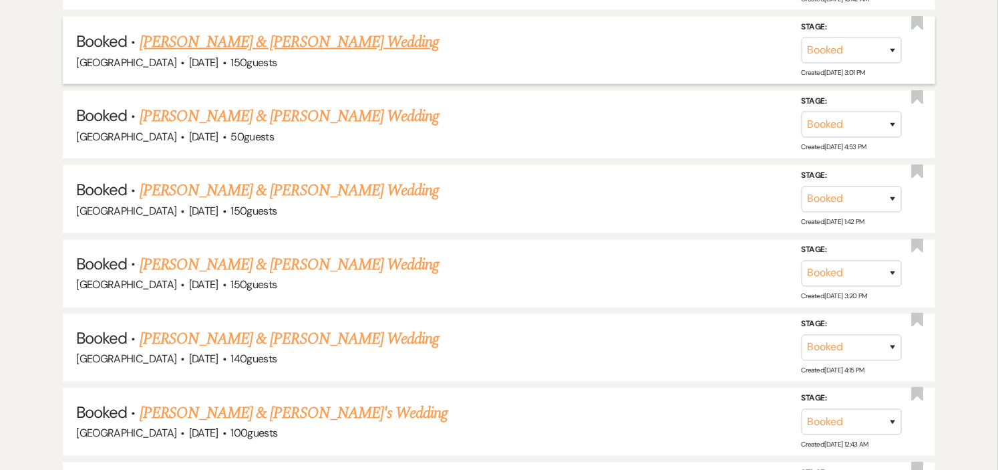
scroll to position [890, 0]
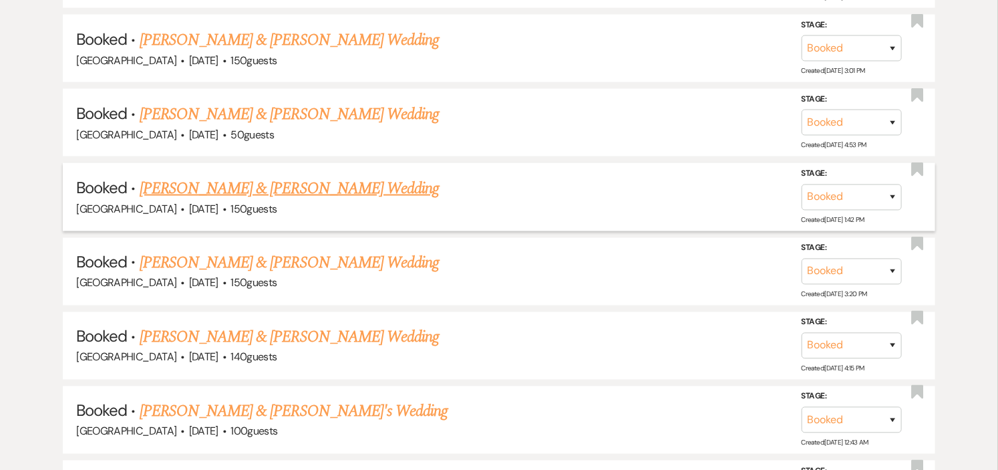
click at [325, 188] on link "[PERSON_NAME] & [PERSON_NAME] Wedding" at bounding box center [289, 188] width 299 height 24
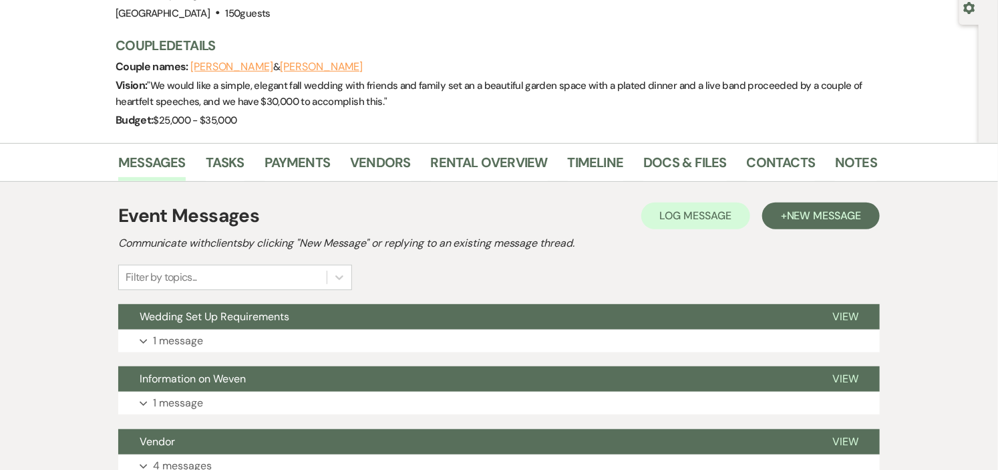
scroll to position [222, 0]
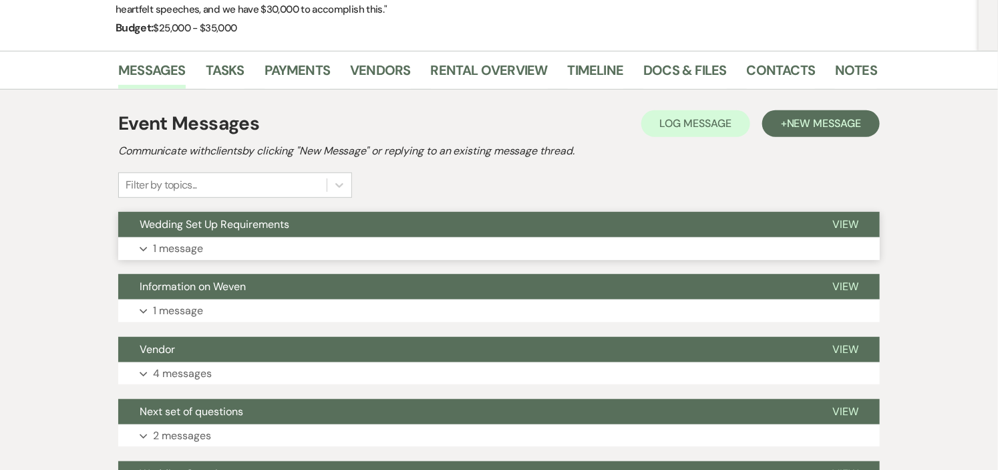
click at [316, 231] on button "Wedding Set Up Requirements" at bounding box center [464, 224] width 693 height 25
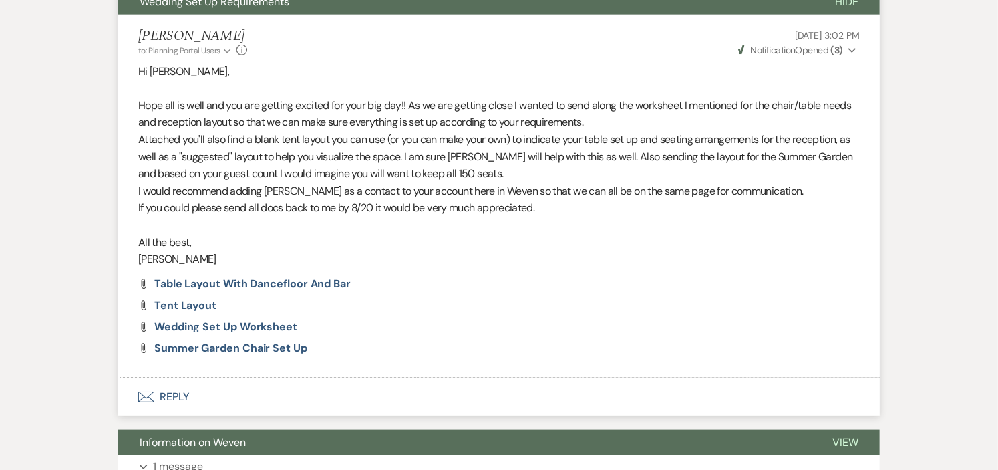
scroll to position [0, 0]
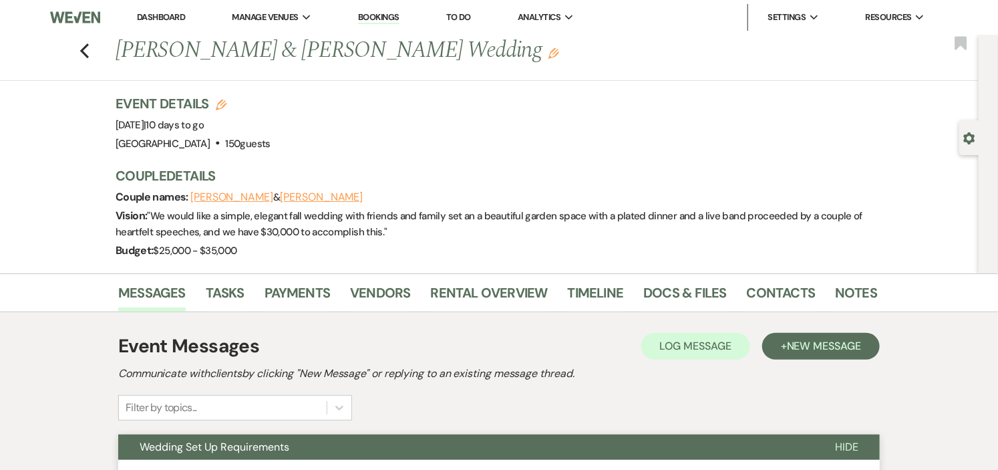
click at [162, 17] on link "Dashboard" at bounding box center [161, 16] width 48 height 11
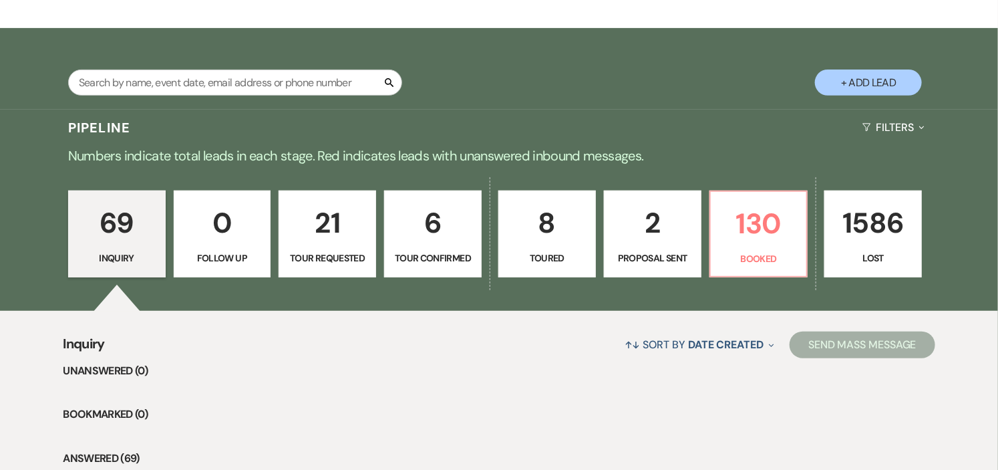
scroll to position [222, 0]
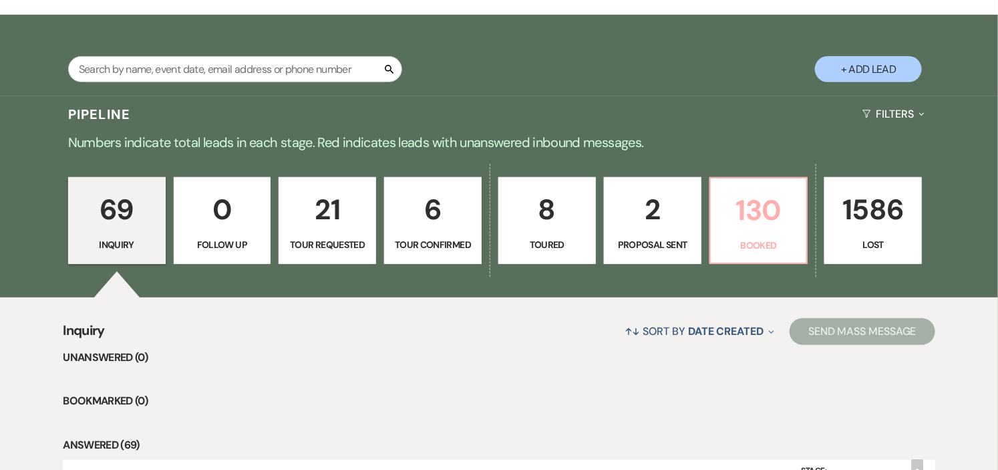
click at [744, 241] on p "Booked" at bounding box center [759, 245] width 80 height 15
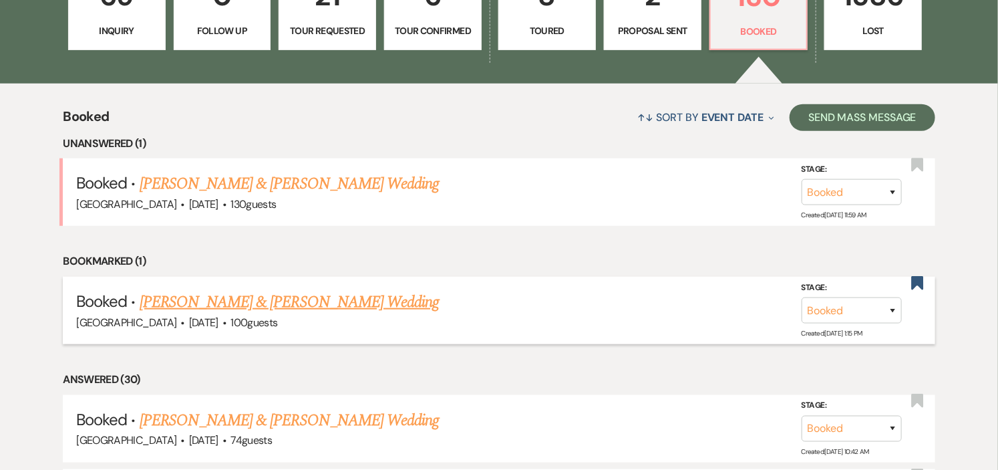
scroll to position [445, 0]
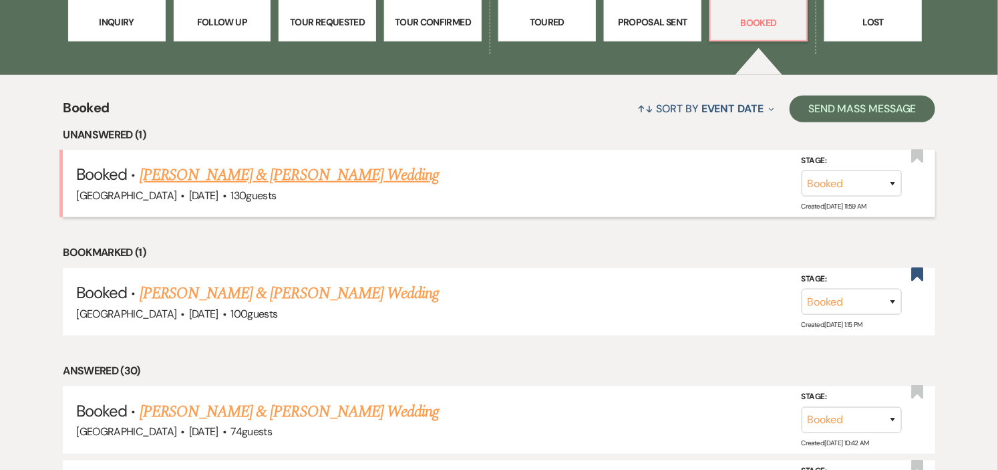
click at [305, 174] on link "[PERSON_NAME] & [PERSON_NAME] Wedding" at bounding box center [289, 175] width 299 height 24
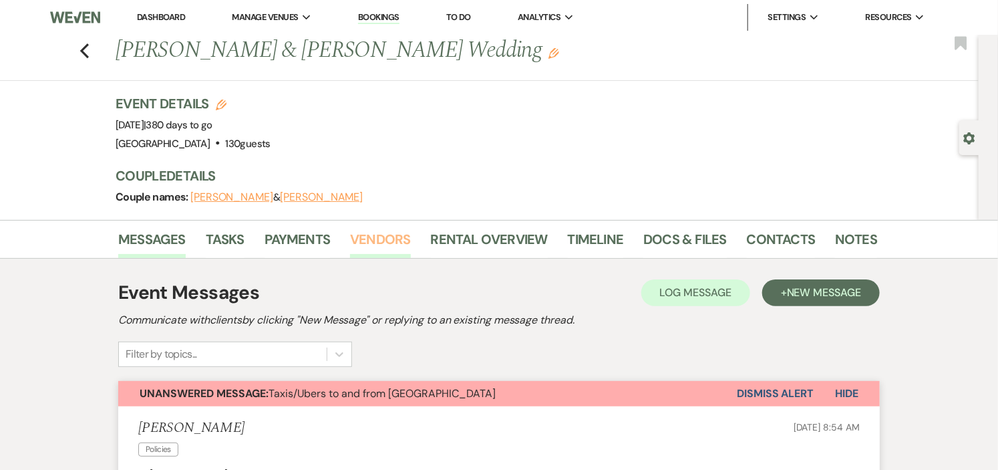
click at [384, 242] on link "Vendors" at bounding box center [380, 242] width 60 height 29
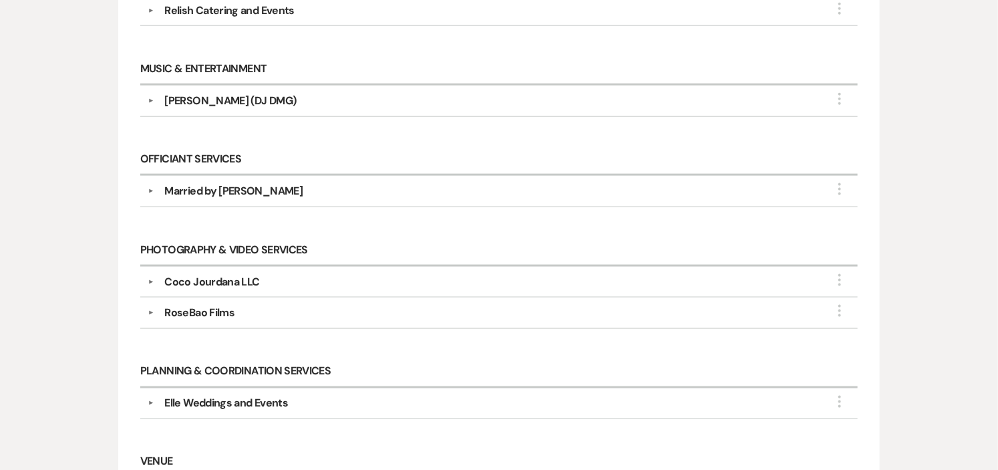
scroll to position [668, 0]
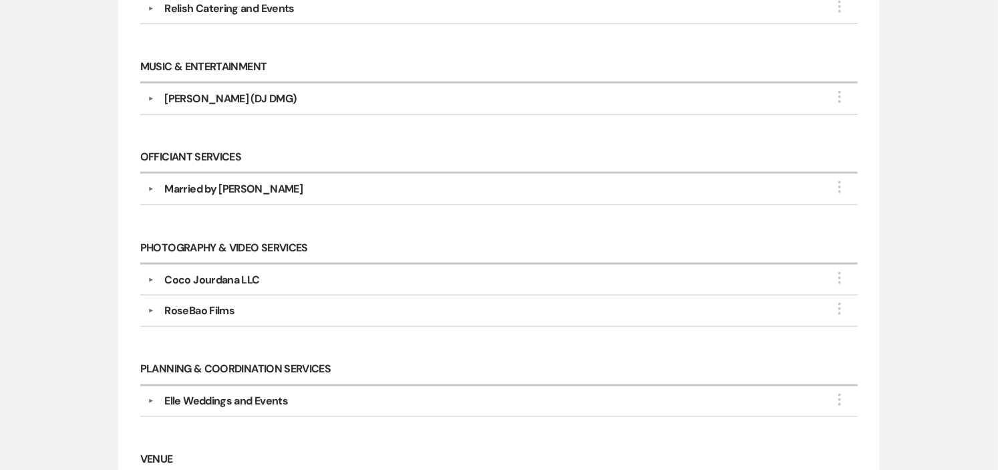
click at [150, 312] on button "▼" at bounding box center [150, 310] width 16 height 7
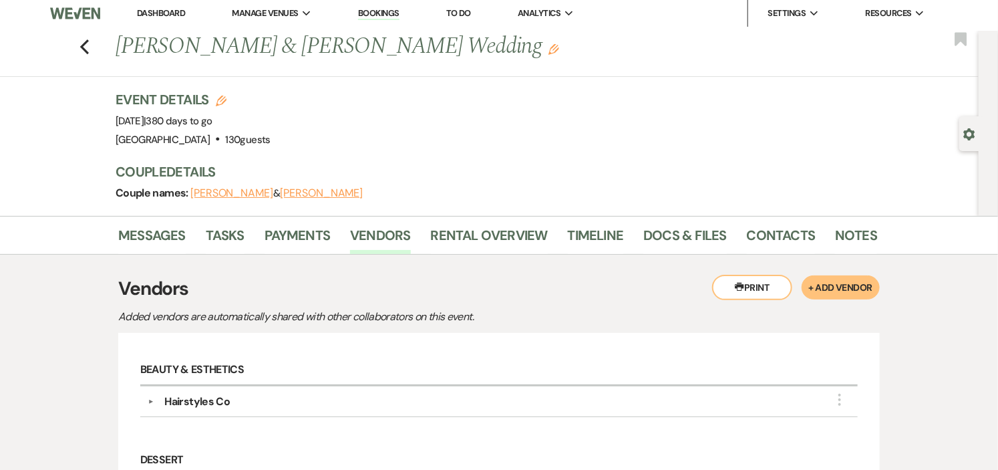
scroll to position [0, 0]
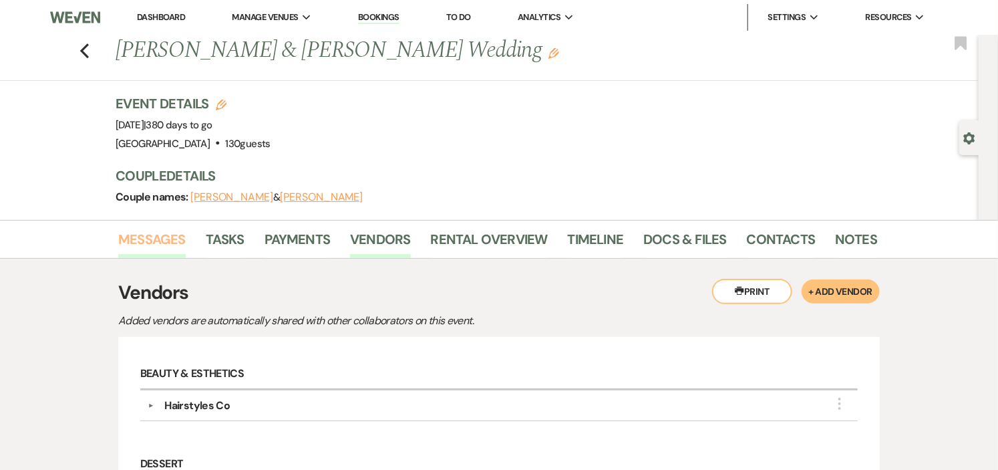
click at [136, 236] on link "Messages" at bounding box center [151, 242] width 67 height 29
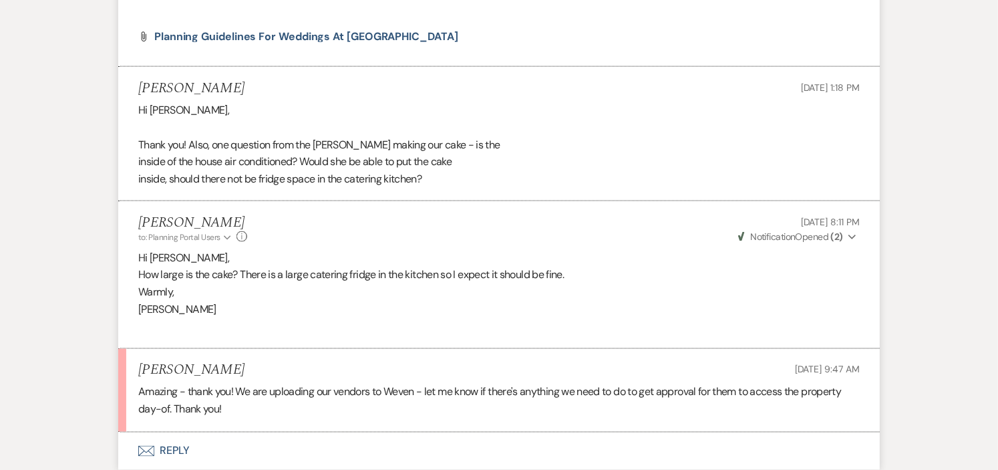
scroll to position [890, 0]
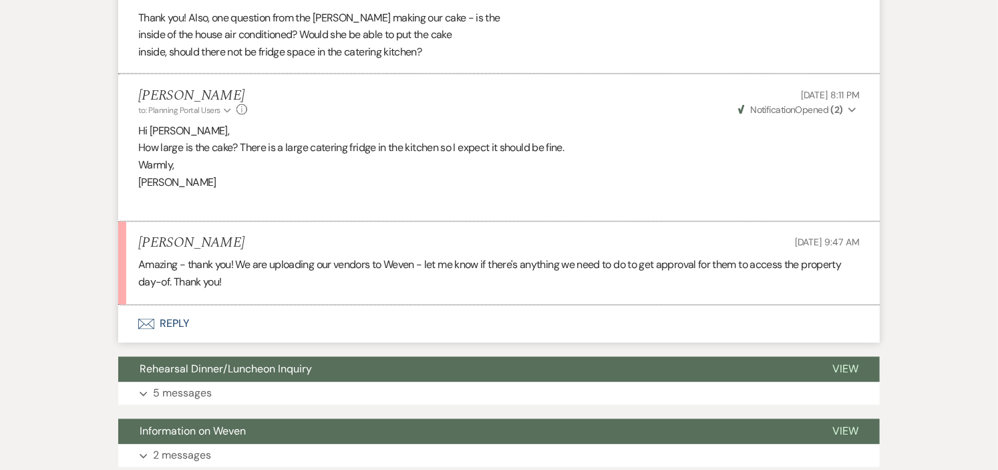
click at [175, 322] on button "Envelope Reply" at bounding box center [498, 323] width 761 height 37
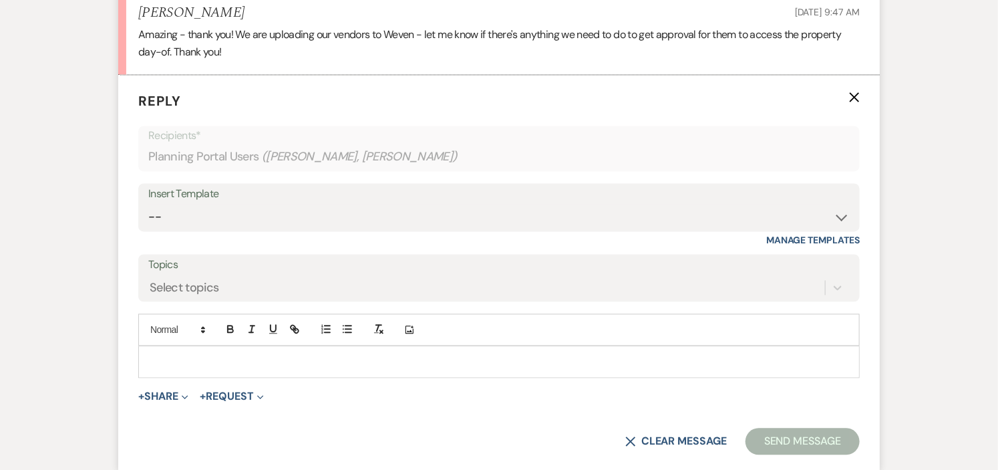
scroll to position [1159, 0]
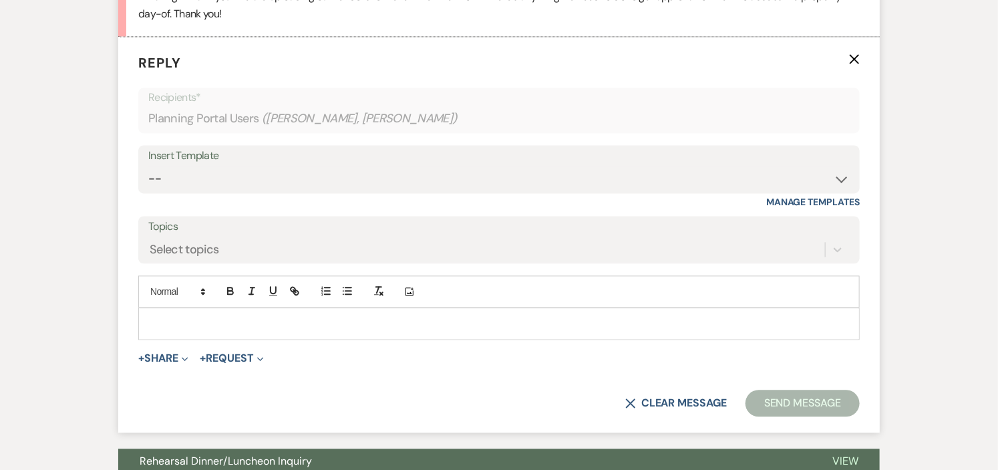
click at [319, 325] on p at bounding box center [499, 323] width 700 height 15
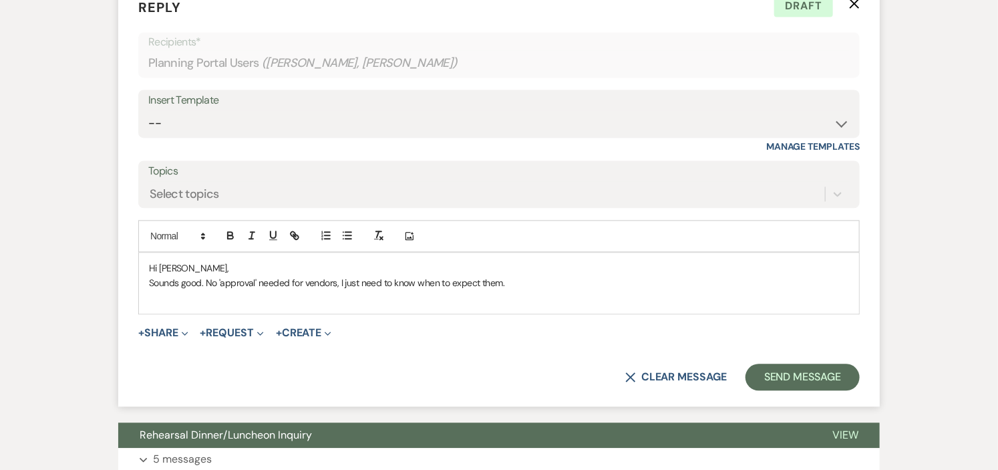
scroll to position [1261, 0]
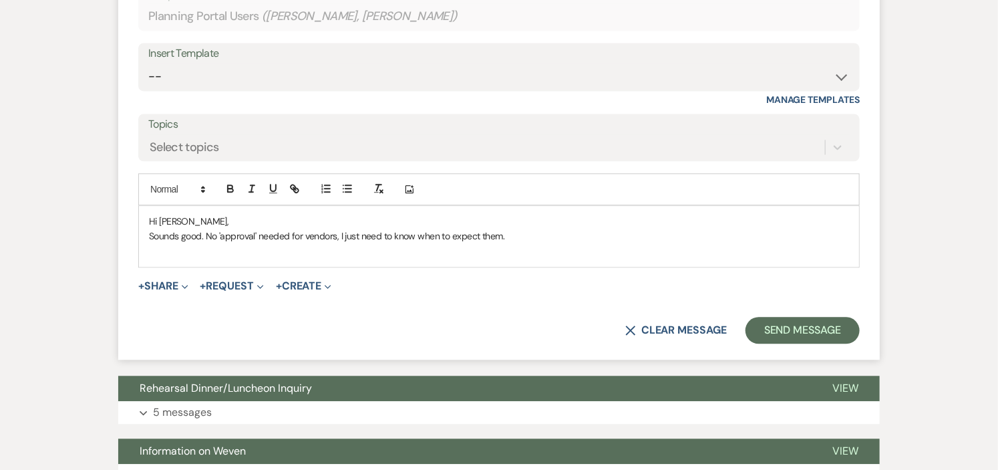
click at [335, 236] on p "Sounds good. No 'approval' needed for vendors, I just need to know when to expe…" at bounding box center [499, 235] width 700 height 15
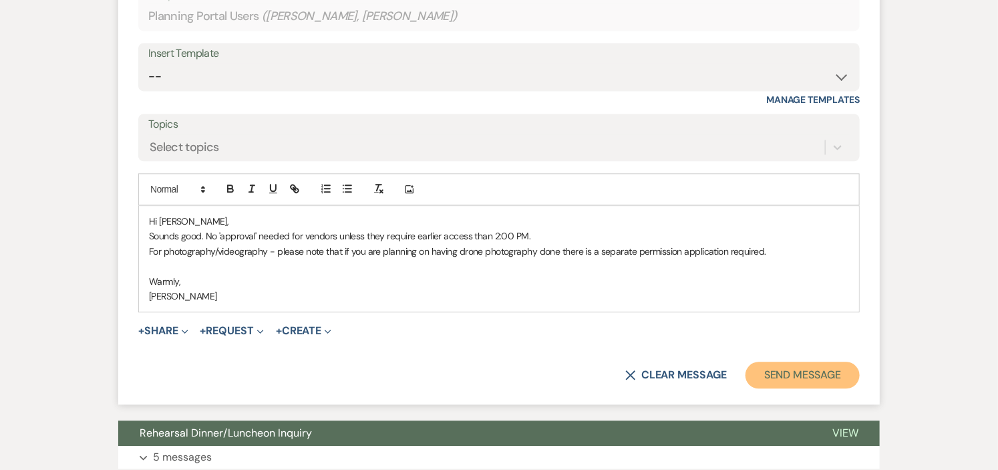
click at [810, 371] on button "Send Message" at bounding box center [802, 374] width 114 height 27
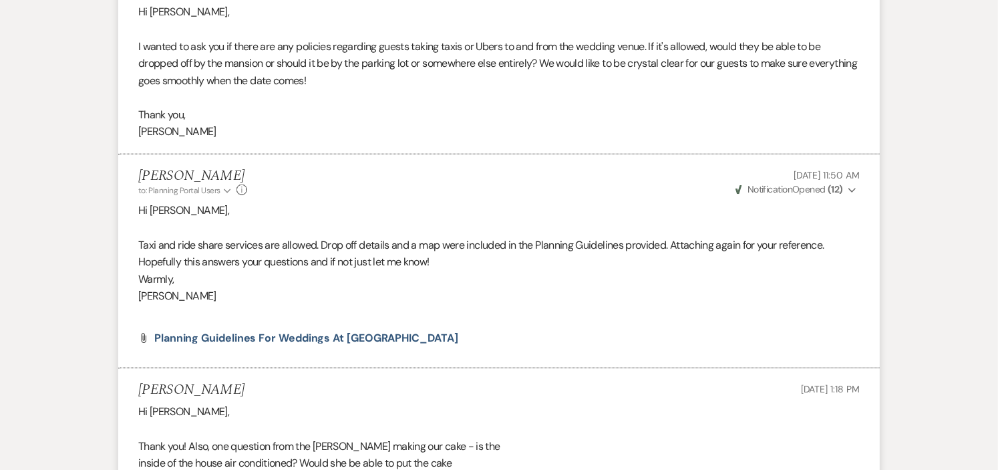
scroll to position [0, 0]
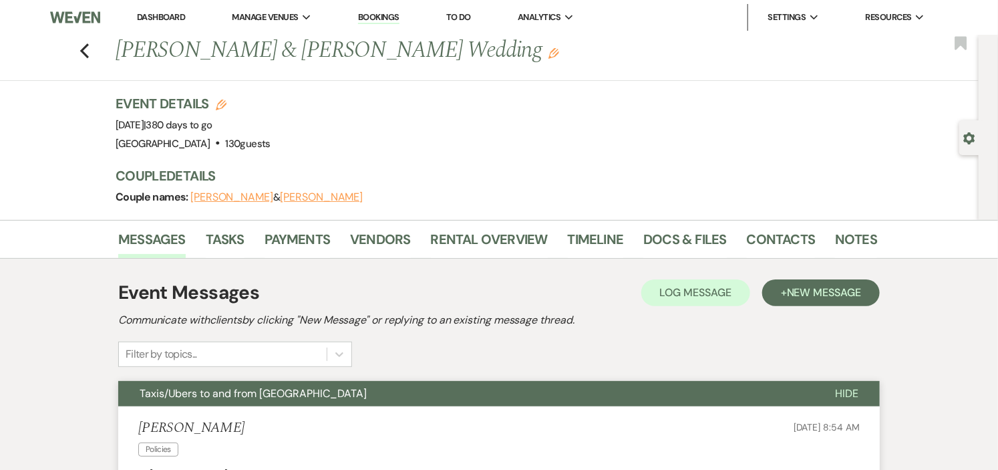
click at [157, 17] on link "Dashboard" at bounding box center [161, 16] width 48 height 11
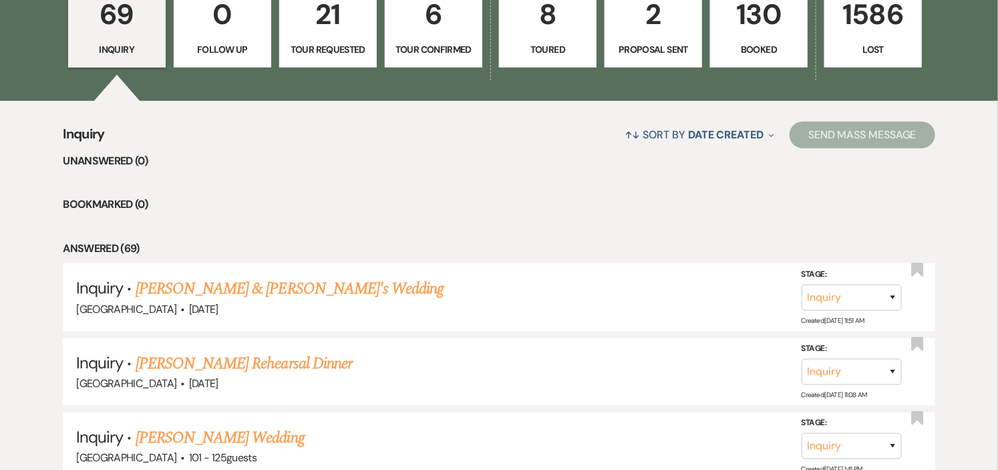
scroll to position [445, 0]
